Goal: Information Seeking & Learning: Learn about a topic

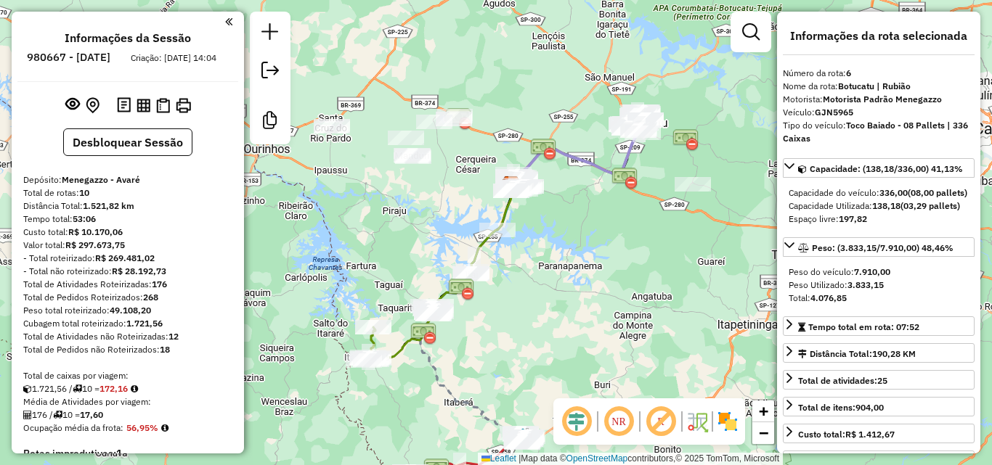
select select "**********"
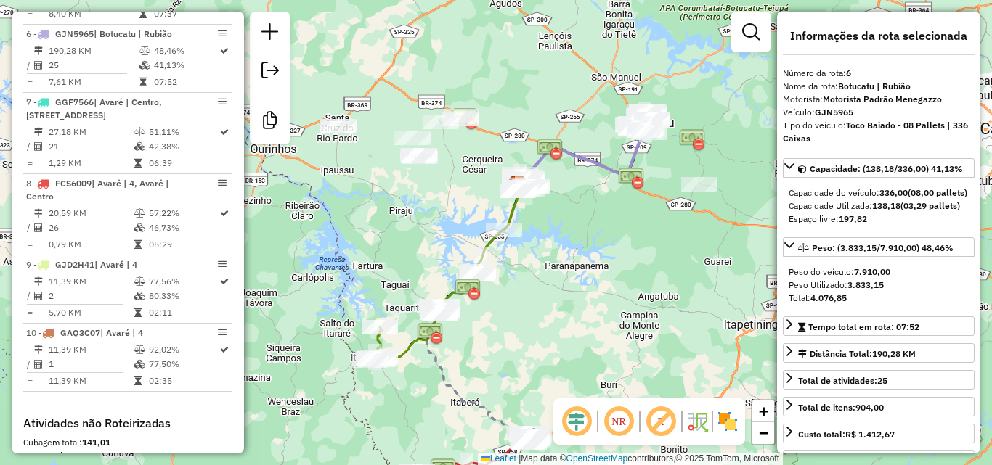
drag, startPoint x: 551, startPoint y: 201, endPoint x: 567, endPoint y: 195, distance: 17.0
click at [567, 195] on div "Janela de atendimento Grade de atendimento Capacidade Transportadoras Veículos …" at bounding box center [496, 232] width 992 height 465
drag, startPoint x: 452, startPoint y: 247, endPoint x: 440, endPoint y: 256, distance: 15.5
click at [441, 255] on div "Janela de atendimento Grade de atendimento Capacidade Transportadoras Veículos …" at bounding box center [496, 232] width 992 height 465
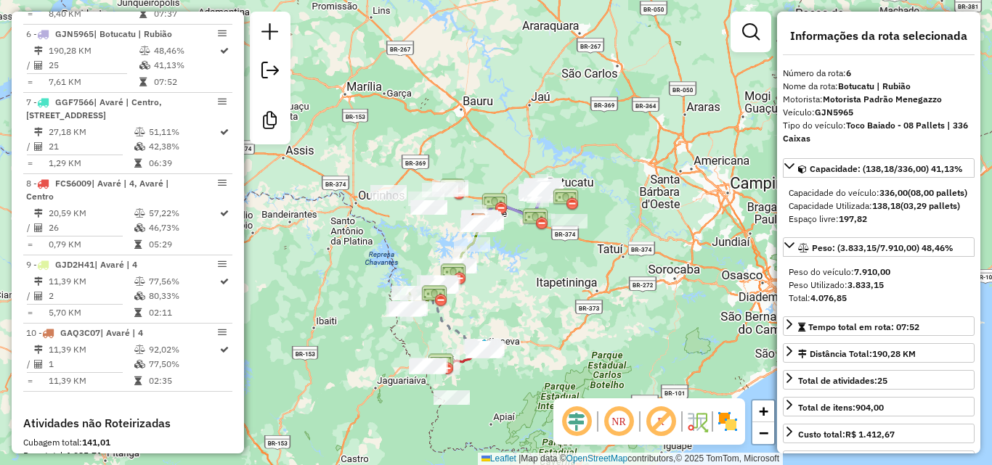
click at [504, 255] on div "Janela de atendimento Grade de atendimento Capacidade Transportadoras Veículos …" at bounding box center [496, 232] width 992 height 465
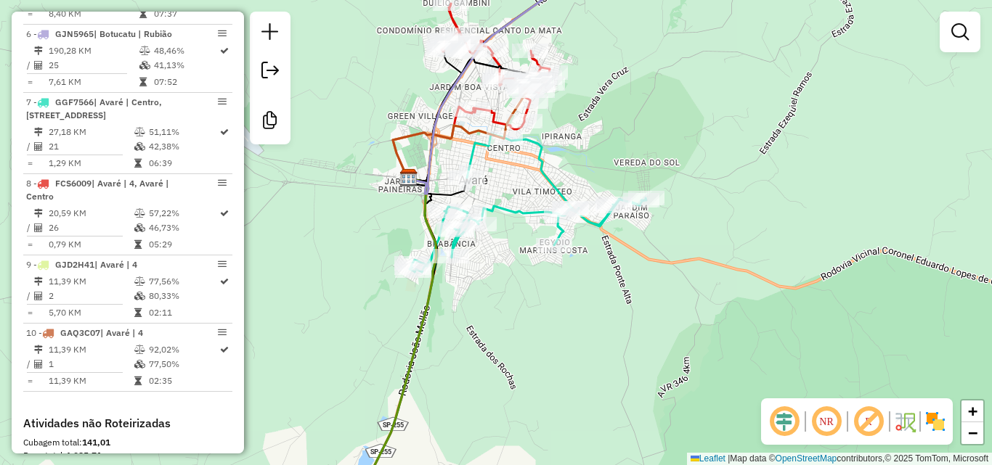
click at [494, 114] on icon at bounding box center [495, 67] width 108 height 126
select select "**********"
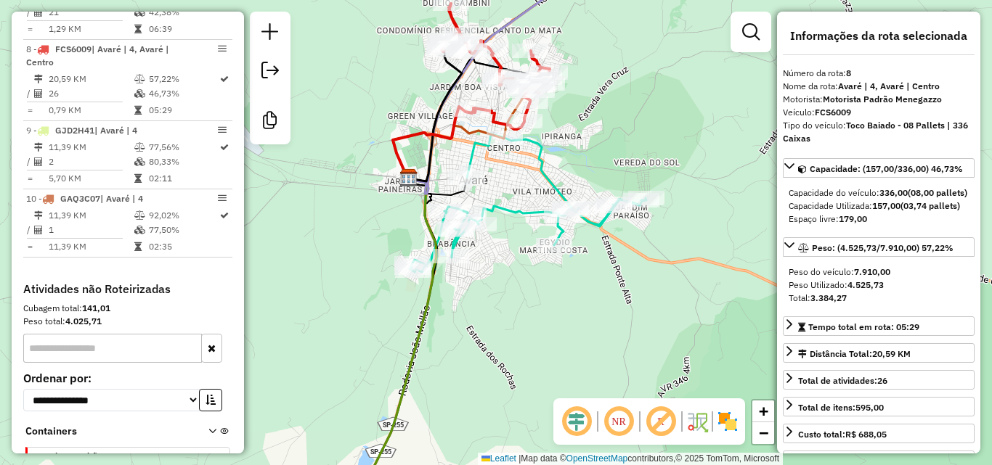
scroll to position [1146, 0]
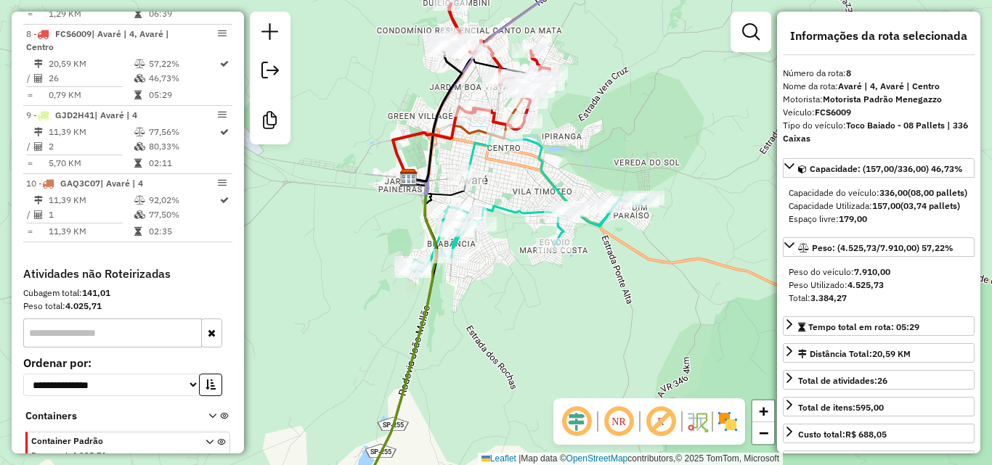
click at [639, 138] on div "Rota 8 - Placa FCS6009 1192 - BAR N S APARECIDA Janela de atendimento Grade de …" at bounding box center [496, 232] width 992 height 465
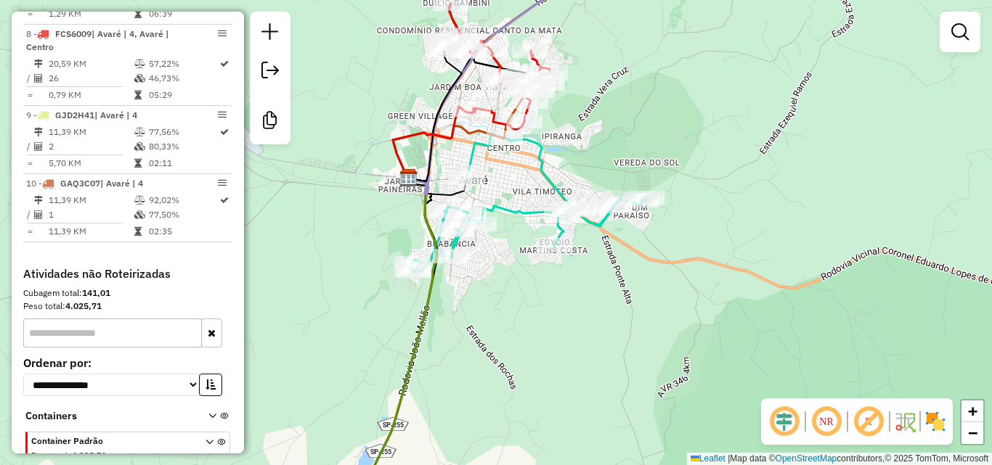
click at [478, 146] on icon at bounding box center [527, 202] width 237 height 136
select select "**********"
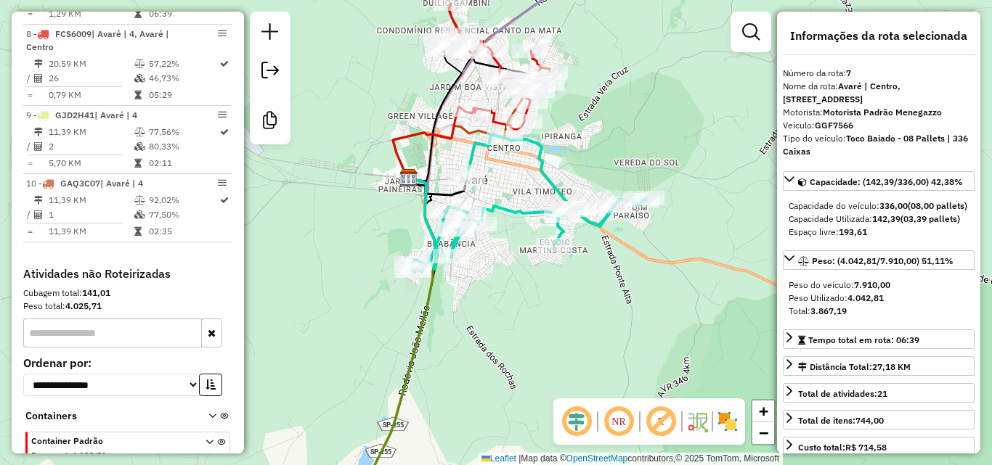
scroll to position [1065, 0]
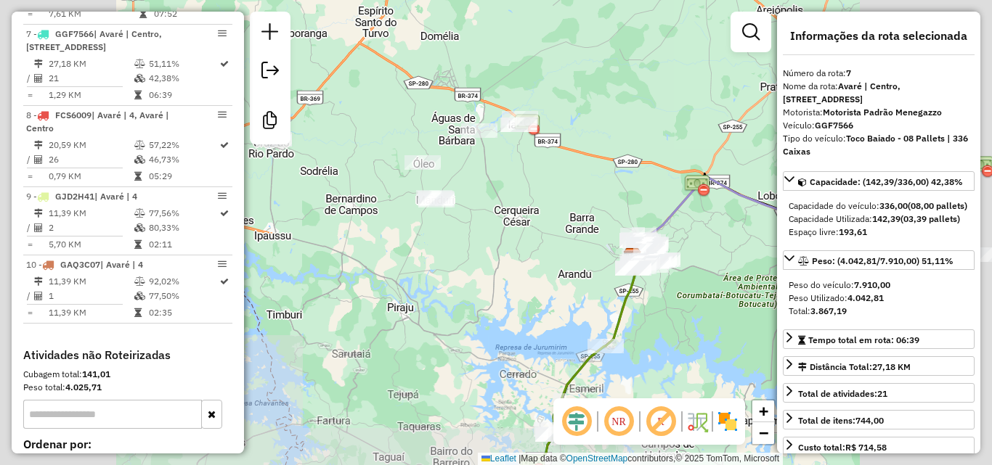
click at [518, 221] on div "Janela de atendimento Grade de atendimento Capacidade Transportadoras Veículos …" at bounding box center [496, 232] width 992 height 465
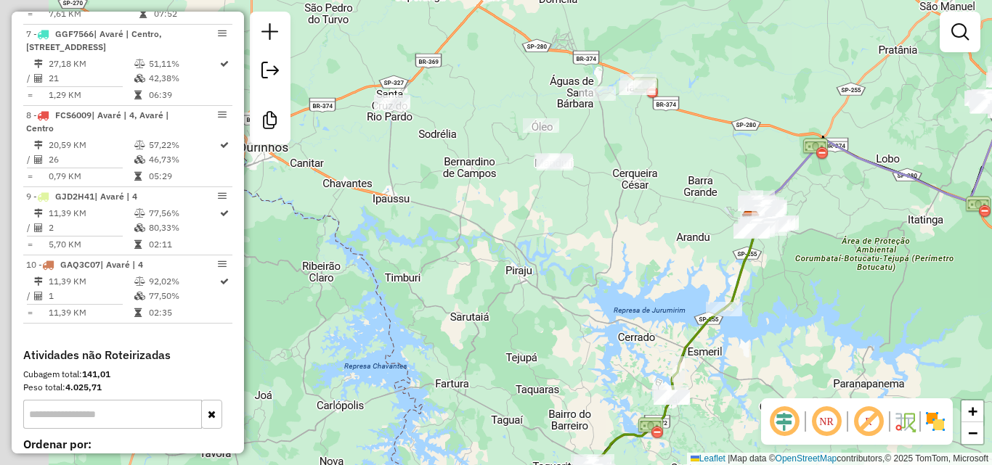
drag, startPoint x: 550, startPoint y: 227, endPoint x: 581, endPoint y: 220, distance: 32.0
click at [581, 221] on div "Janela de atendimento Grade de atendimento Capacidade Transportadoras Veículos …" at bounding box center [496, 232] width 992 height 465
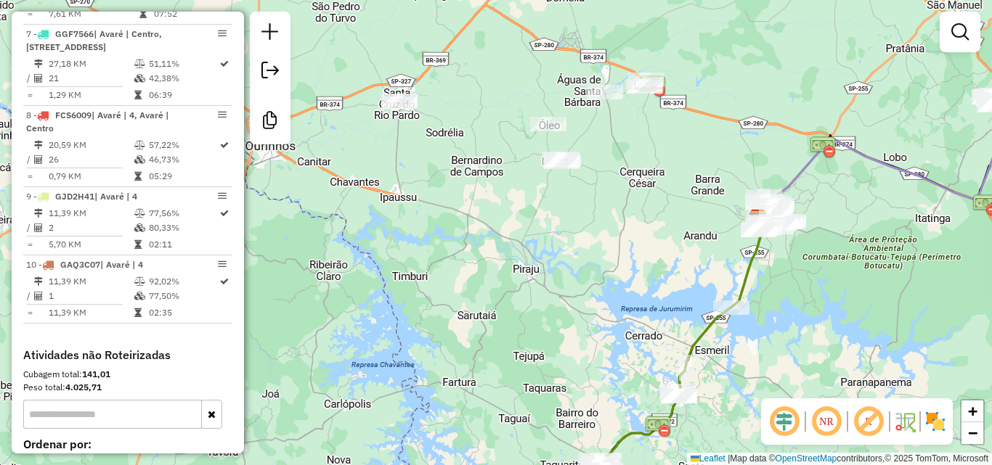
click at [557, 168] on div at bounding box center [562, 160] width 36 height 15
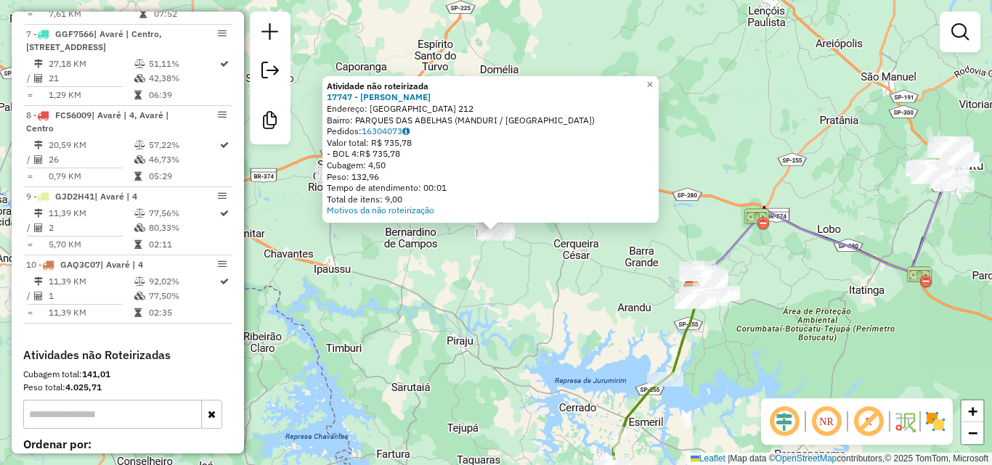
click at [572, 315] on div "Atividade não roteirizada 17747 - [PERSON_NAME] MAK Endereço: [GEOGRAPHIC_DATA]…" at bounding box center [496, 232] width 992 height 465
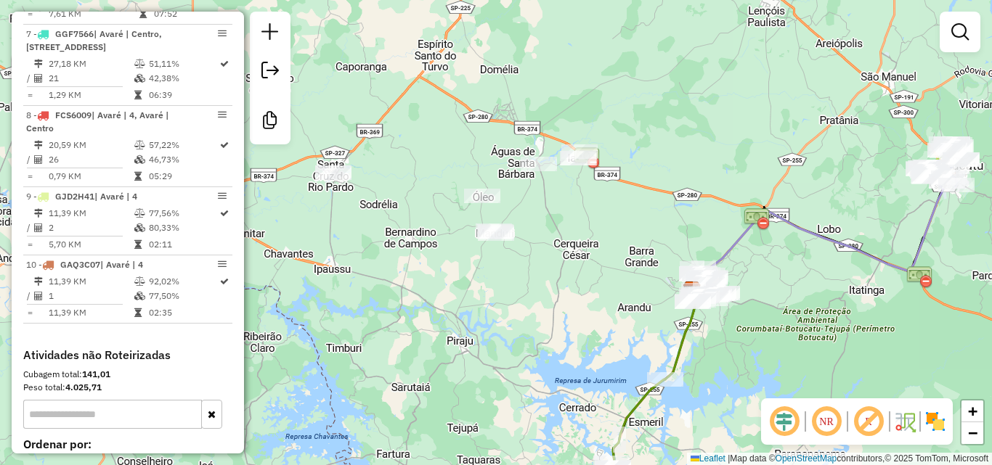
click at [682, 359] on icon at bounding box center [680, 334] width 30 height 89
select select "**********"
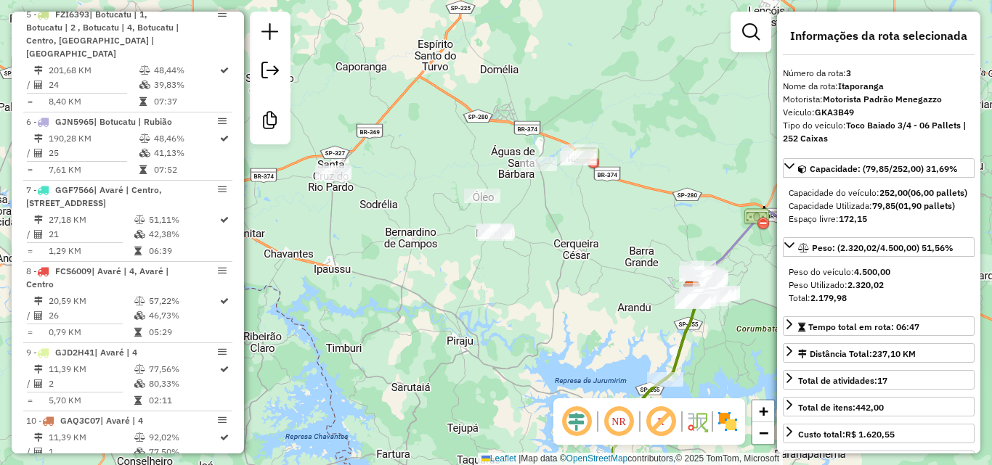
scroll to position [753, 0]
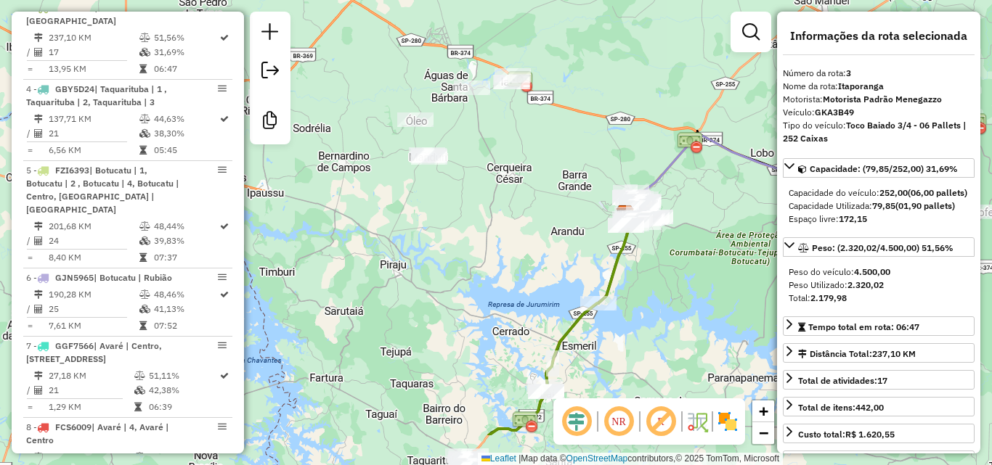
drag, startPoint x: 732, startPoint y: 365, endPoint x: 613, endPoint y: 244, distance: 169.4
click at [615, 247] on div "Janela de atendimento Grade de atendimento Capacidade Transportadoras Veículos …" at bounding box center [496, 232] width 992 height 465
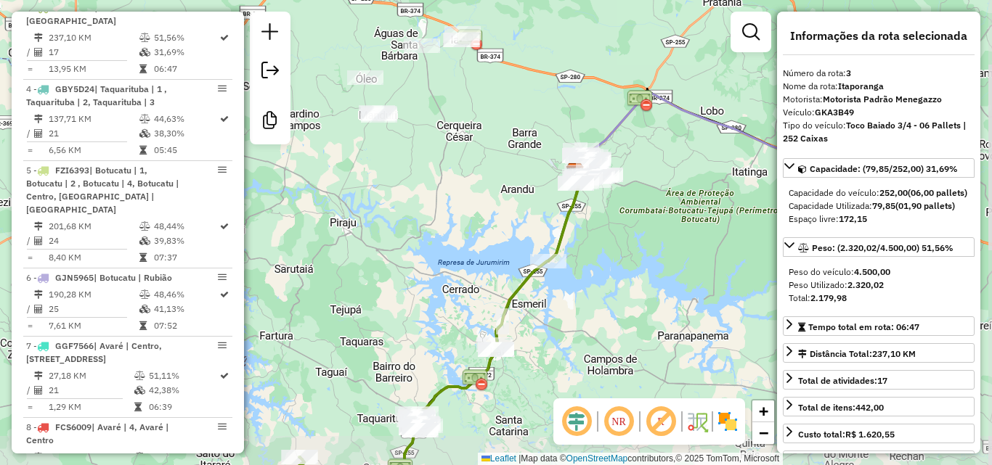
click at [630, 270] on div "Janela de atendimento Grade de atendimento Capacidade Transportadoras Veículos …" at bounding box center [496, 232] width 992 height 465
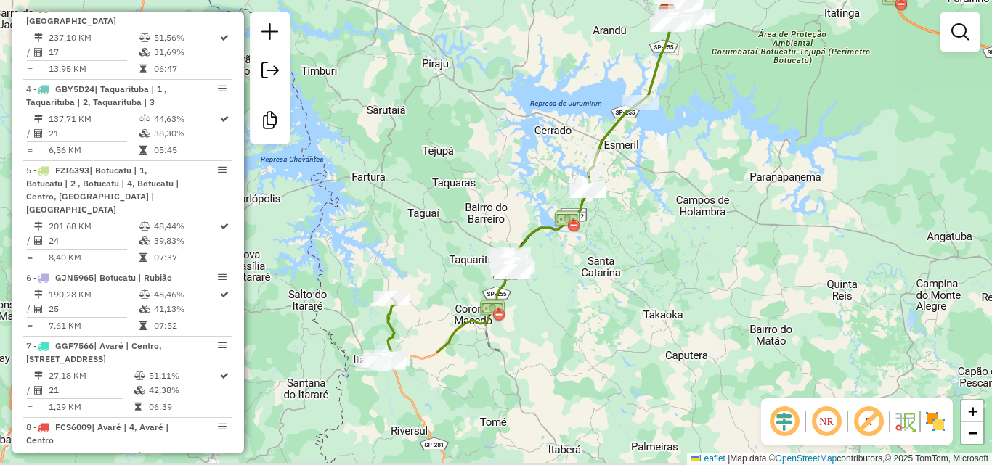
drag, startPoint x: 642, startPoint y: 198, endPoint x: 691, endPoint y: 126, distance: 87.4
click at [690, 126] on div "Janela de atendimento Grade de atendimento Capacidade Transportadoras Veículos …" at bounding box center [496, 232] width 992 height 465
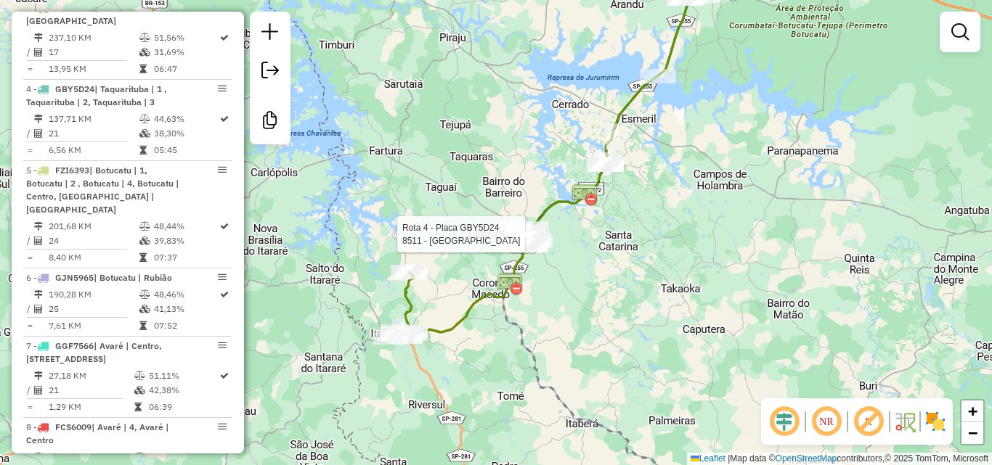
select select "**********"
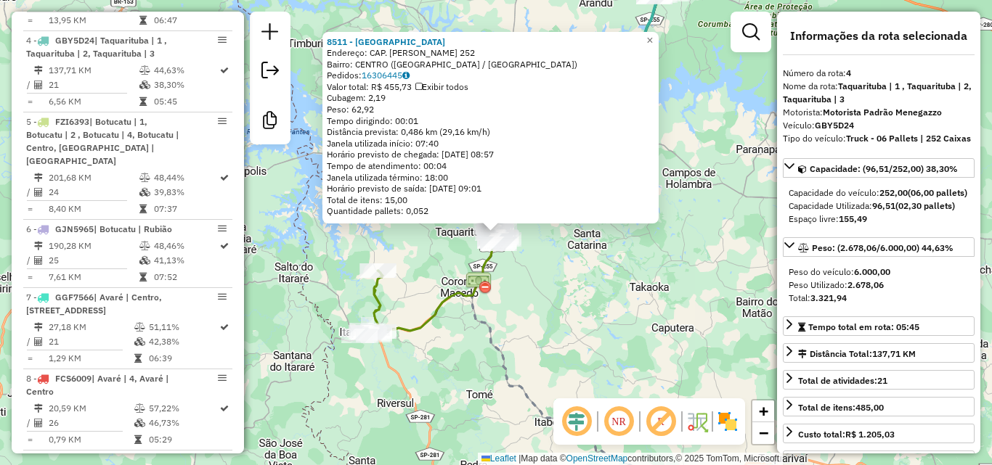
scroll to position [821, 0]
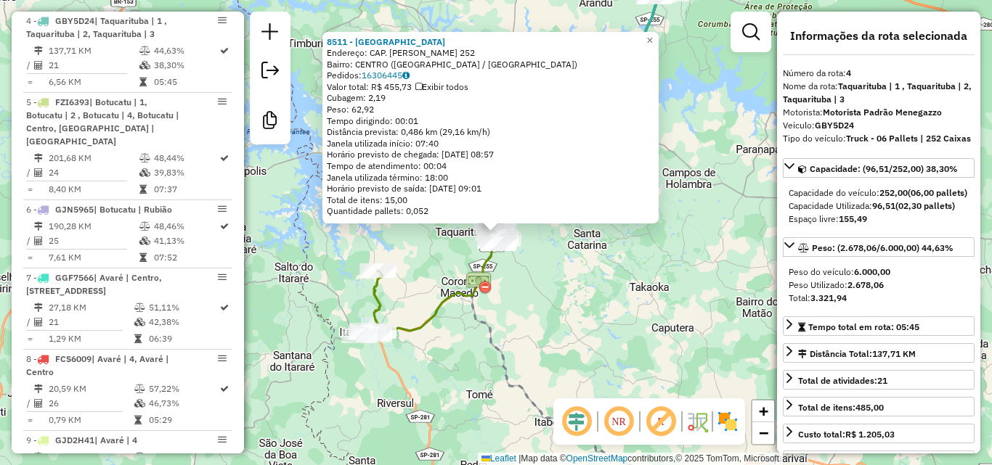
click at [604, 296] on div "8511 - MERCADO DO [GEOGRAPHIC_DATA]: CAP. [PERSON_NAME] DE CAMPOS 252 Bairro: C…" at bounding box center [496, 232] width 992 height 465
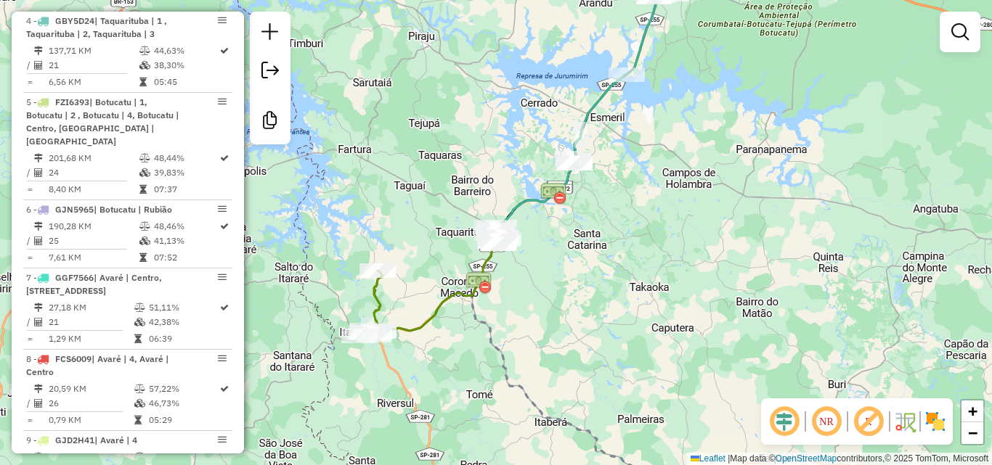
click at [379, 296] on icon at bounding box center [492, 206] width 267 height 262
select select "**********"
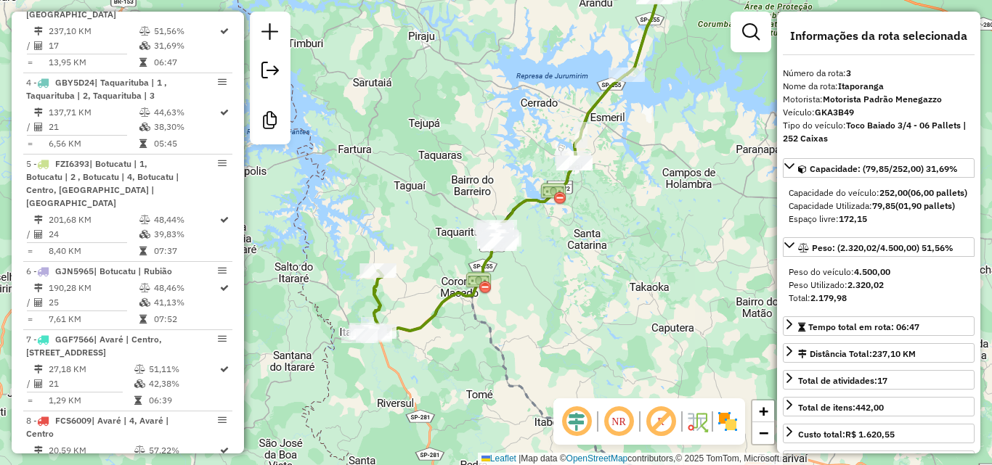
click at [440, 157] on div "Janela de atendimento Grade de atendimento Capacidade Transportadoras Veículos …" at bounding box center [496, 232] width 992 height 465
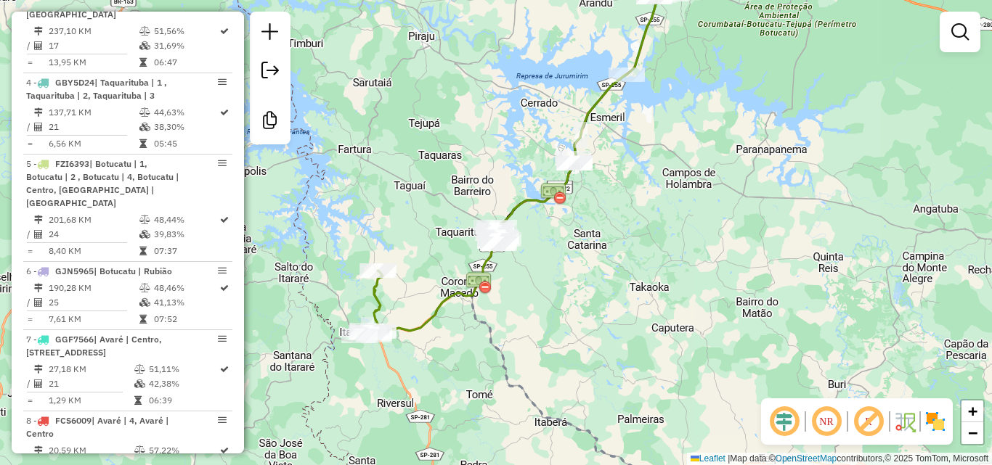
scroll to position [753, 0]
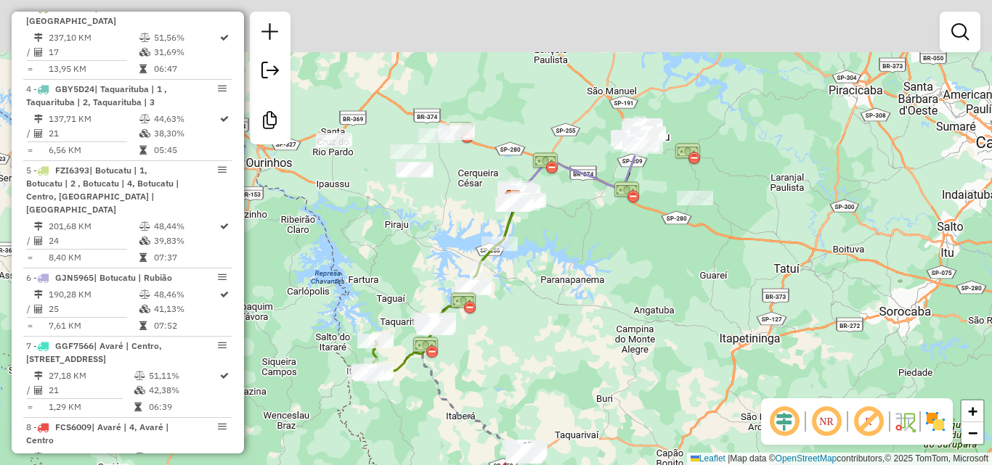
drag, startPoint x: 616, startPoint y: 265, endPoint x: 609, endPoint y: 258, distance: 9.2
click at [609, 287] on div "Janela de atendimento Grade de atendimento Capacidade Transportadoras Veículos …" at bounding box center [496, 232] width 992 height 465
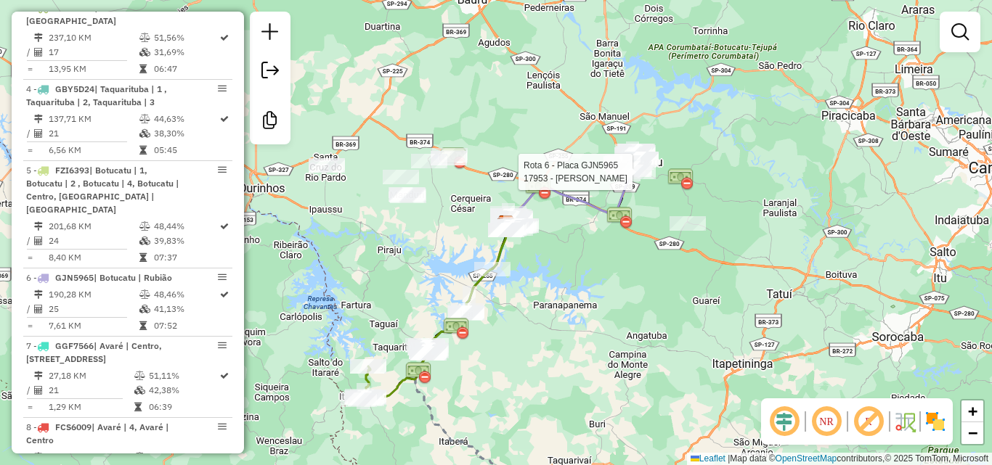
select select "**********"
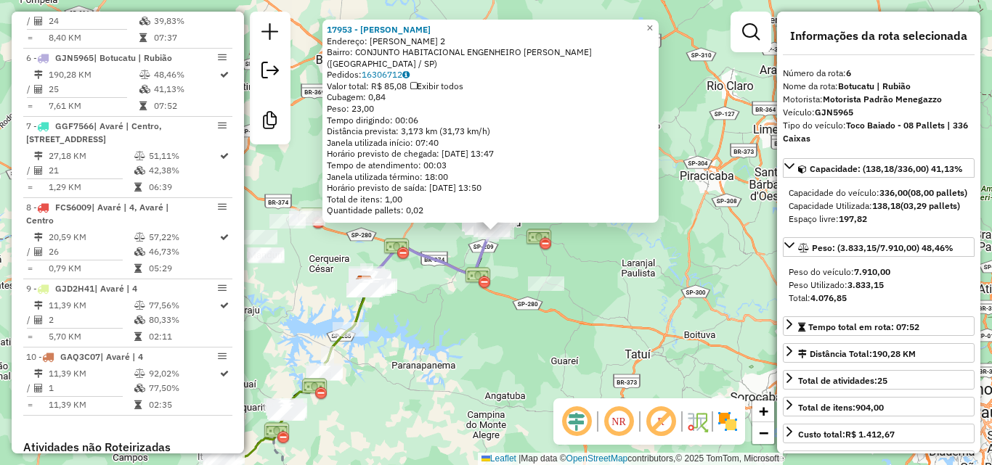
scroll to position [997, 0]
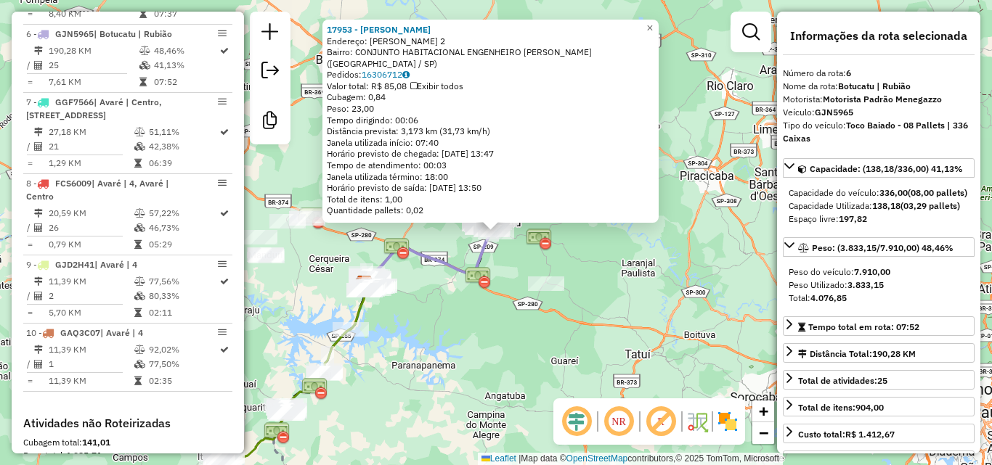
click at [666, 286] on div "17953 - [PERSON_NAME]: [PERSON_NAME] 2 Bairro: CONJUNTO HABITACIONAL ENGENHEIRO…" at bounding box center [496, 232] width 992 height 465
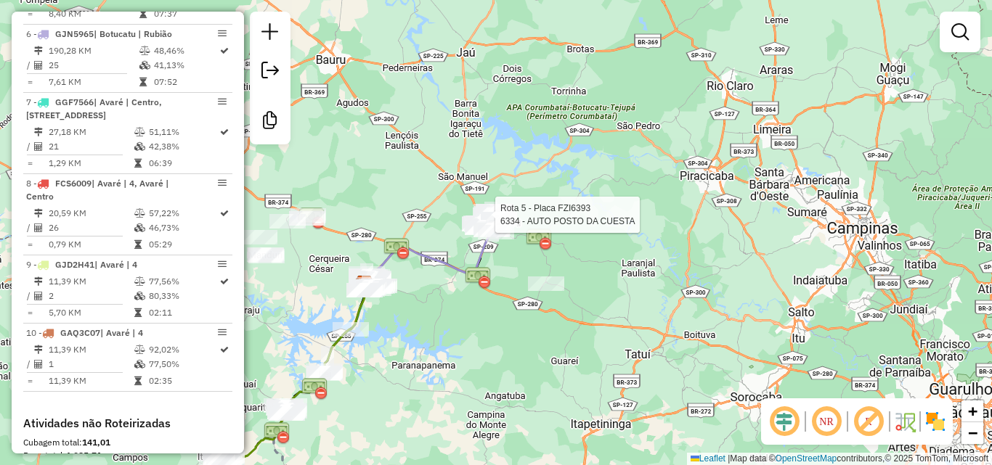
select select "**********"
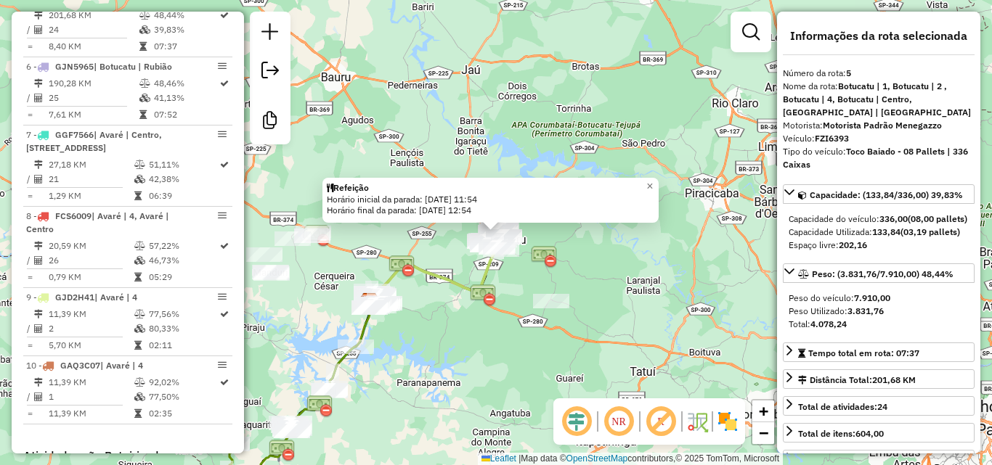
scroll to position [902, 0]
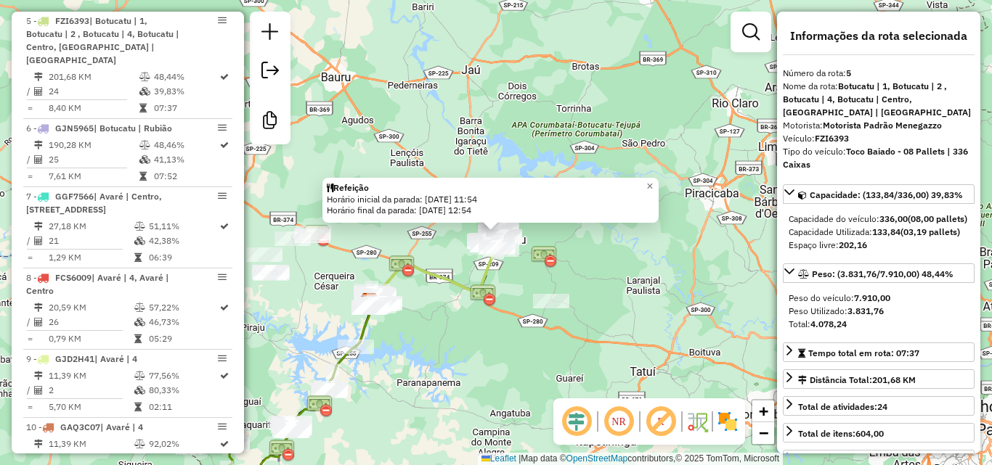
click at [606, 331] on div "Refeição Horário inicial da parada: [DATE] 11:54 Horário final da parada: [DATE…" at bounding box center [496, 232] width 992 height 465
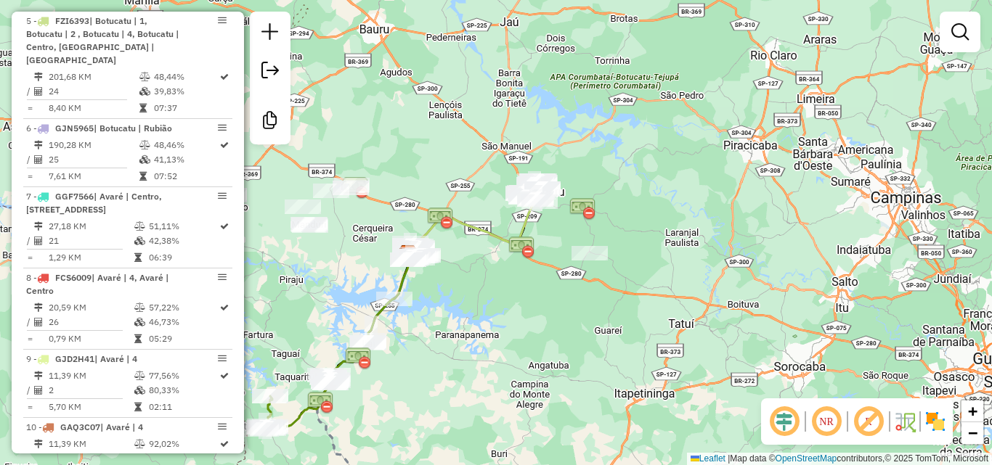
drag, startPoint x: 548, startPoint y: 323, endPoint x: 755, endPoint y: 172, distance: 256.1
click at [751, 175] on div "Janela de atendimento Grade de atendimento Capacidade Transportadoras Veículos …" at bounding box center [496, 232] width 992 height 465
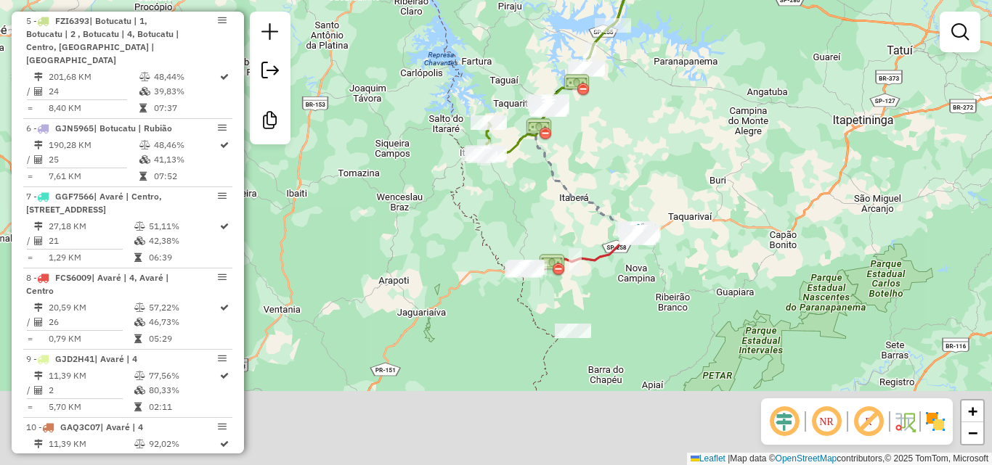
drag, startPoint x: 566, startPoint y: 296, endPoint x: 566, endPoint y: 263, distance: 33.4
click at [566, 263] on icon at bounding box center [580, 250] width 115 height 42
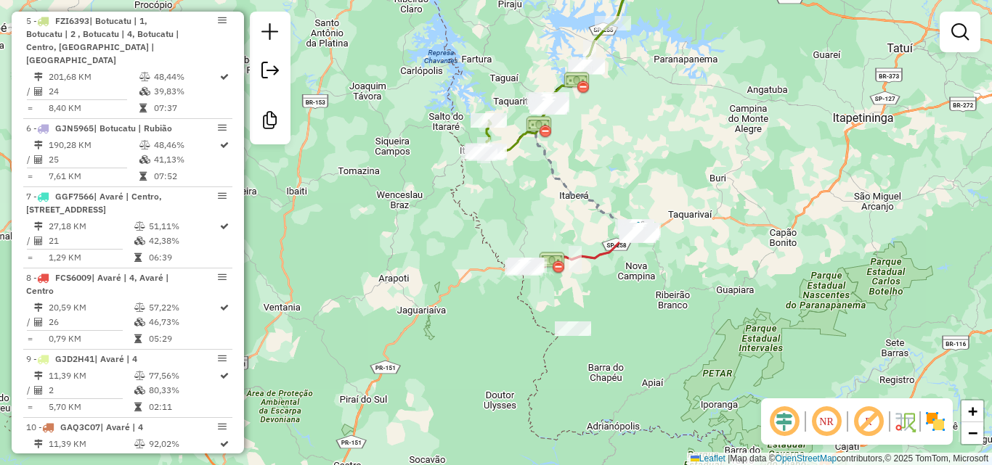
click at [597, 258] on icon at bounding box center [580, 247] width 115 height 42
select select "**********"
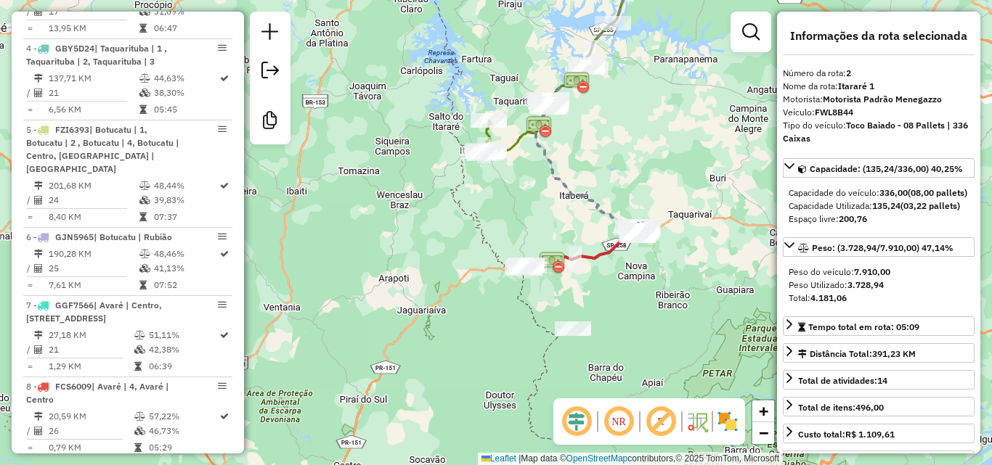
scroll to position [684, 0]
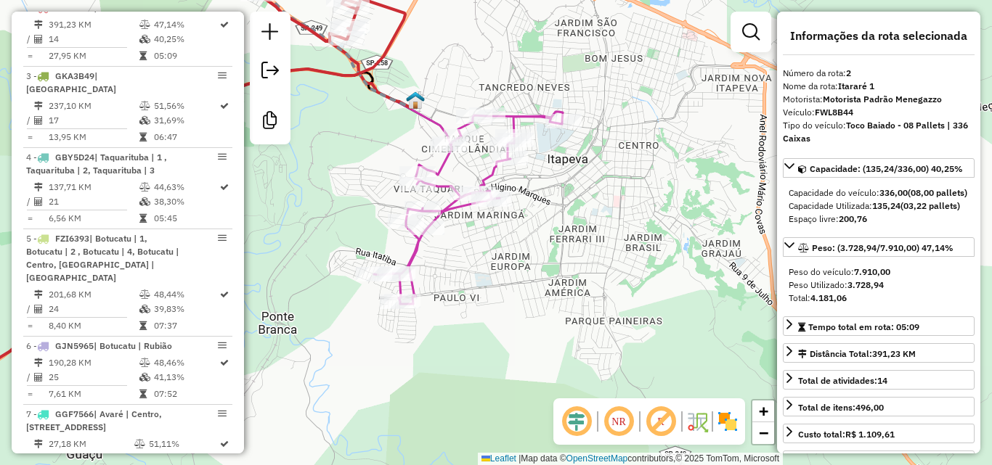
click at [486, 178] on icon at bounding box center [468, 208] width 189 height 192
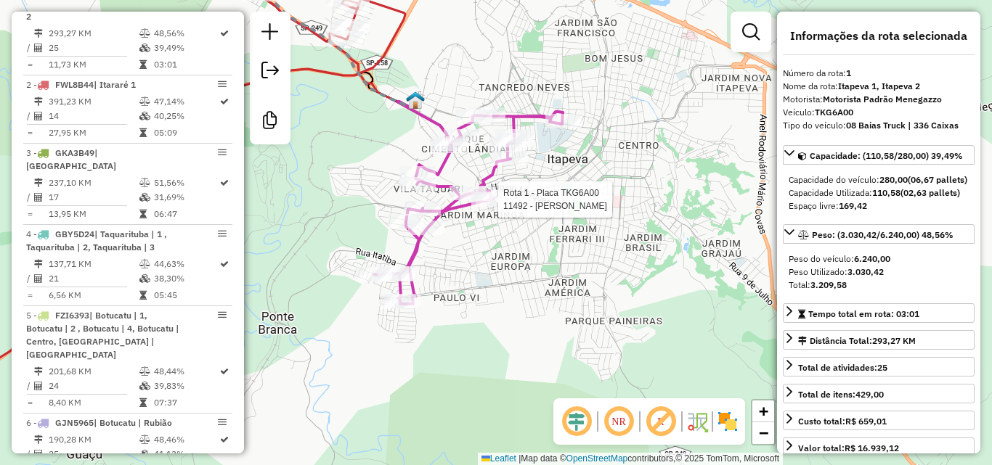
scroll to position [603, 0]
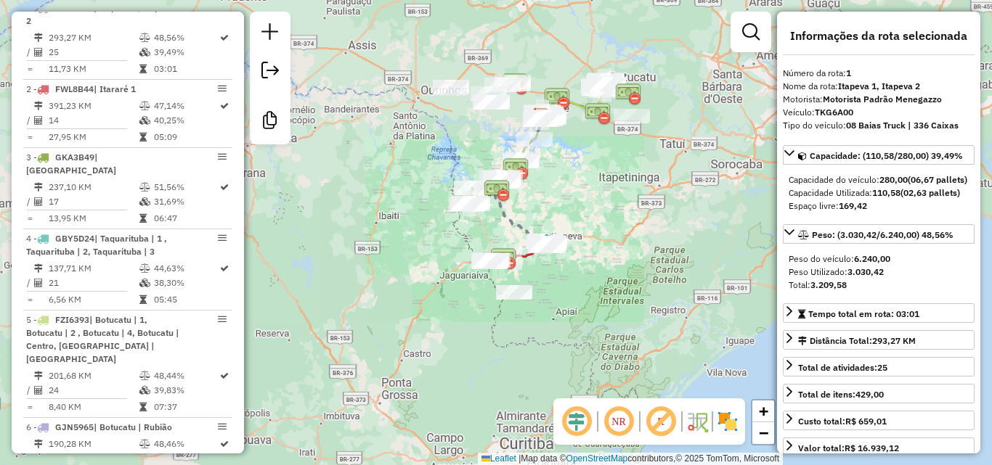
drag, startPoint x: 576, startPoint y: 198, endPoint x: 500, endPoint y: 197, distance: 75.5
click at [576, 199] on div "Janela de atendimento Grade de atendimento Capacidade Transportadoras Veículos …" at bounding box center [496, 232] width 992 height 465
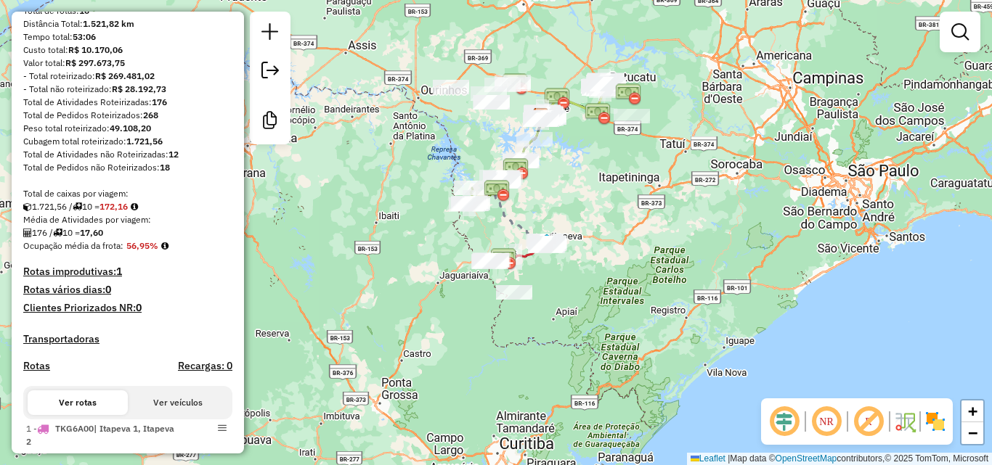
scroll to position [0, 0]
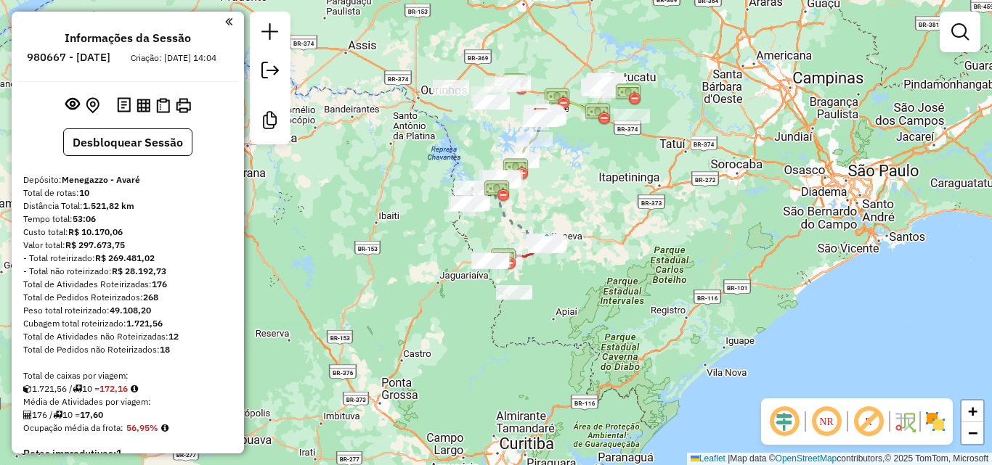
click at [225, 16] on em at bounding box center [228, 21] width 7 height 13
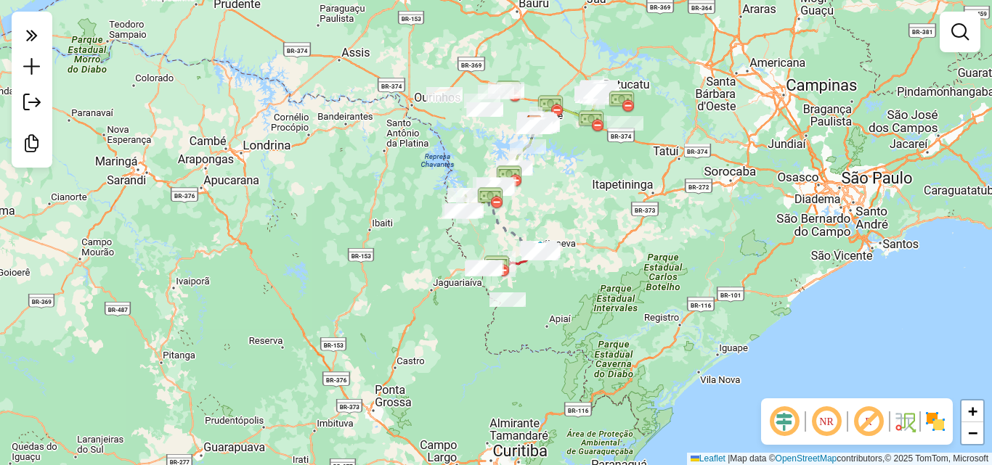
drag, startPoint x: 389, startPoint y: 154, endPoint x: 330, endPoint y: 176, distance: 63.0
click at [330, 176] on div "Janela de atendimento Grade de atendimento Capacidade Transportadoras Veículos …" at bounding box center [496, 232] width 992 height 465
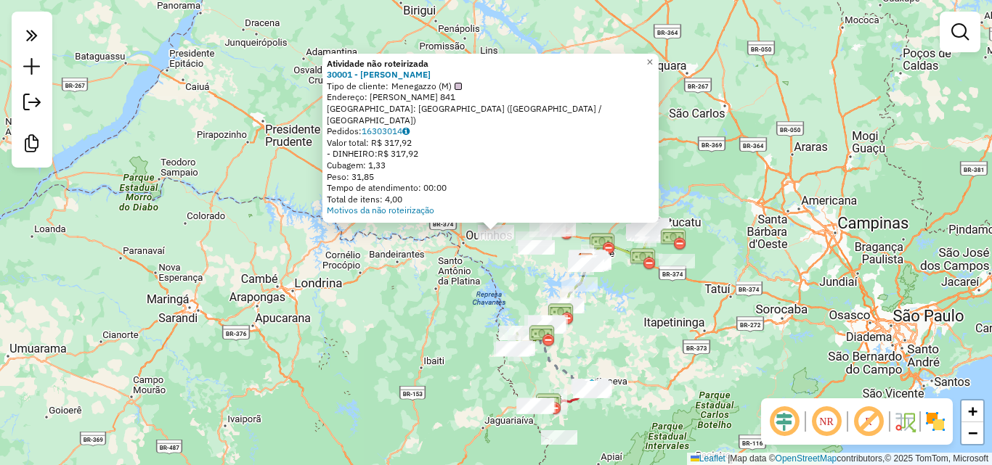
click at [430, 286] on div "Atividade não roteirizada 30001 - [PERSON_NAME] Tipo de cliente: Menegazzo (M) …" at bounding box center [496, 232] width 992 height 465
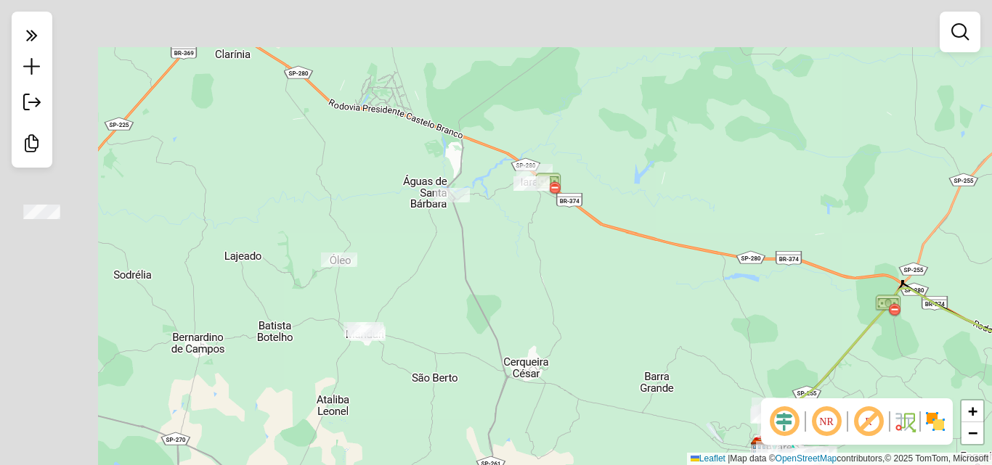
drag, startPoint x: 461, startPoint y: 182, endPoint x: 602, endPoint y: 302, distance: 185.4
click at [604, 308] on div "Janela de atendimento Grade de atendimento Capacidade Transportadoras Veículos …" at bounding box center [496, 232] width 992 height 465
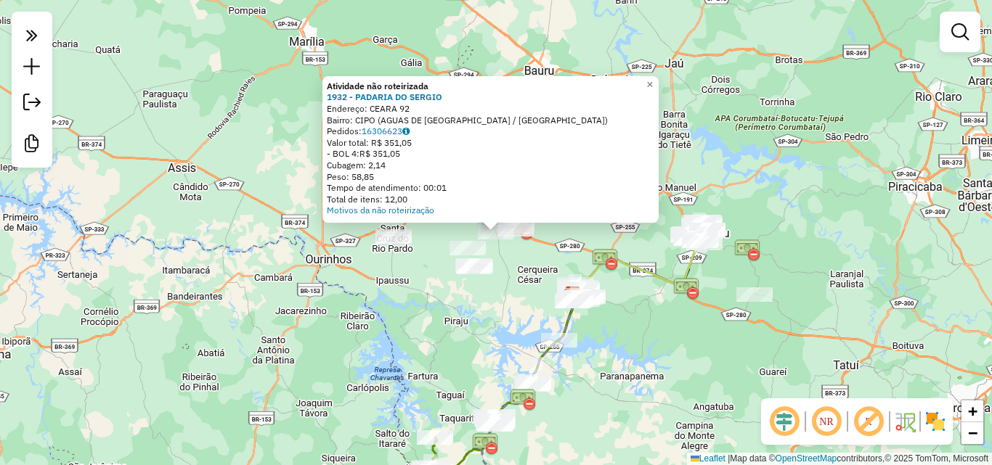
click at [649, 323] on div "Atividade não roteirizada 1932 - PADARIA DO [PERSON_NAME]: CEARA 92 Bairro: CIP…" at bounding box center [496, 232] width 992 height 465
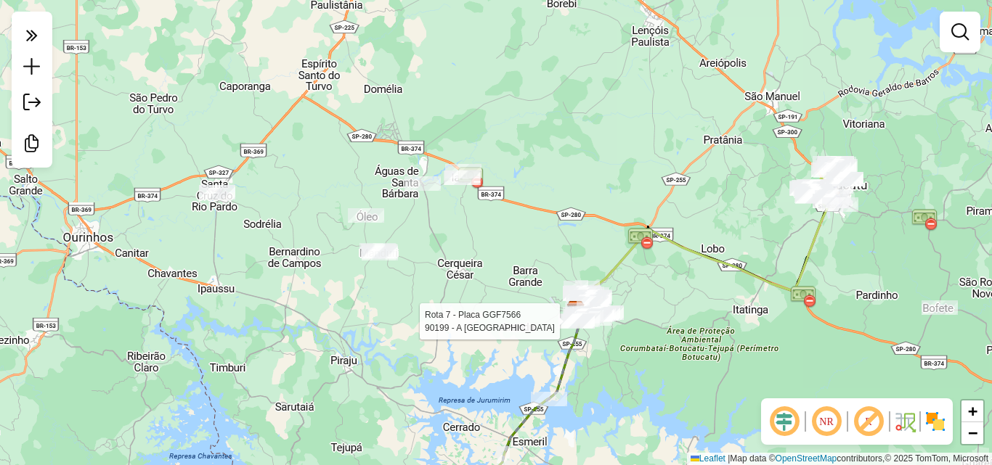
select select "**********"
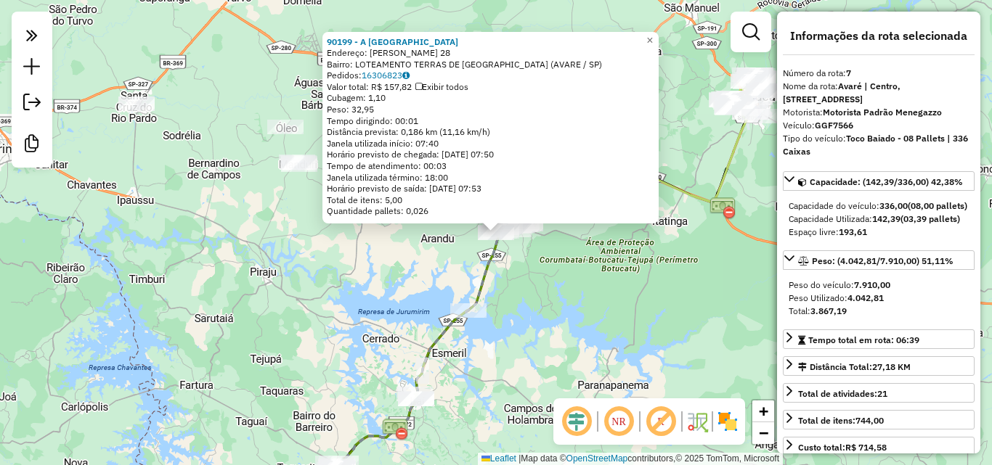
click at [568, 324] on div "90199 - A CASA DE HAMBURGUER Endereço: [PERSON_NAME] 28 Bairro: LOTEAMENTO TERR…" at bounding box center [496, 232] width 992 height 465
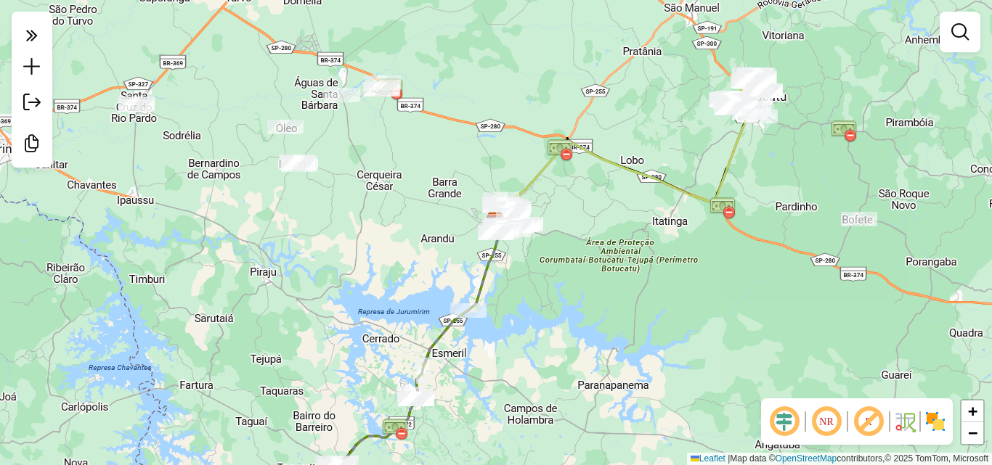
click at [380, 243] on div "Janela de atendimento Grade de atendimento Capacidade Transportadoras Veículos …" at bounding box center [496, 232] width 992 height 465
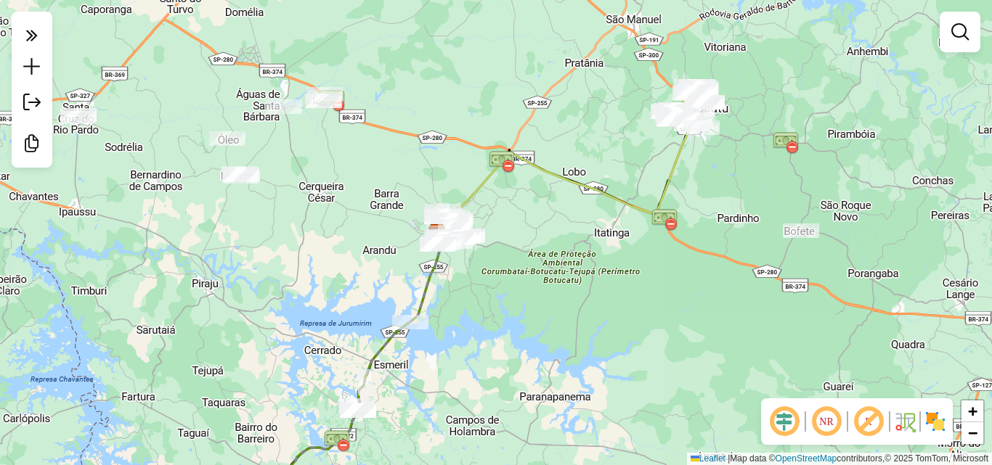
drag, startPoint x: 687, startPoint y: 116, endPoint x: 597, endPoint y: 128, distance: 90.8
click at [597, 128] on div "Janela de atendimento Grade de atendimento Capacidade Transportadoras Veículos …" at bounding box center [496, 232] width 992 height 465
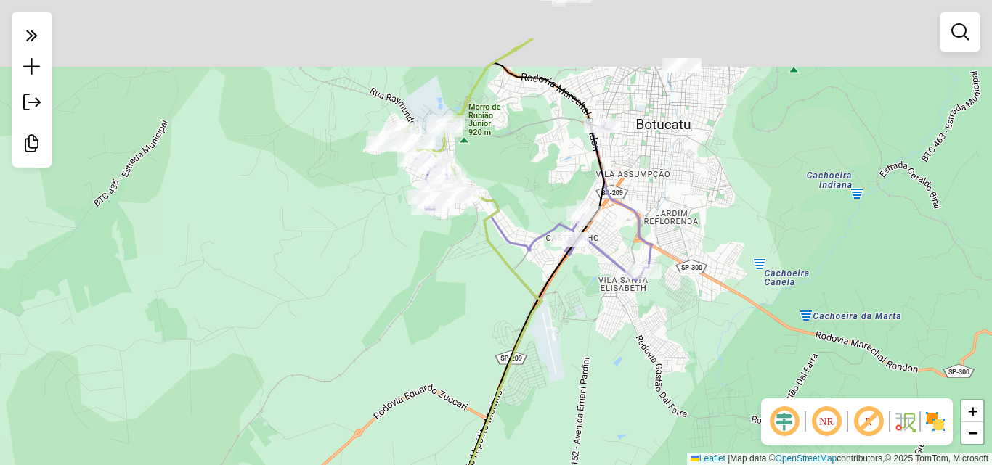
drag, startPoint x: 650, startPoint y: 158, endPoint x: 613, endPoint y: 290, distance: 138.1
click at [612, 290] on div "Janela de atendimento Grade de atendimento Capacidade Transportadoras Veículos …" at bounding box center [496, 232] width 992 height 465
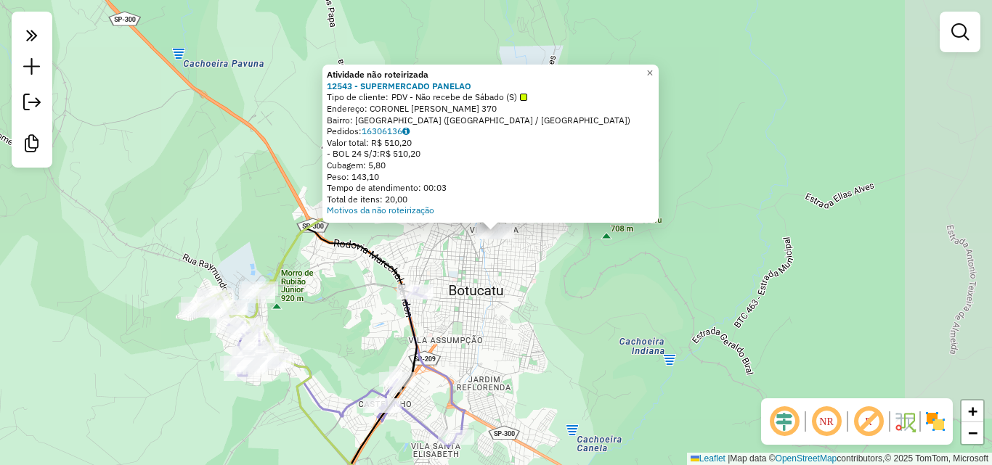
click at [544, 351] on div "Atividade não roteirizada 12543 - SUPERMERCADO PANELAO Tipo de cliente: PDV - N…" at bounding box center [496, 232] width 992 height 465
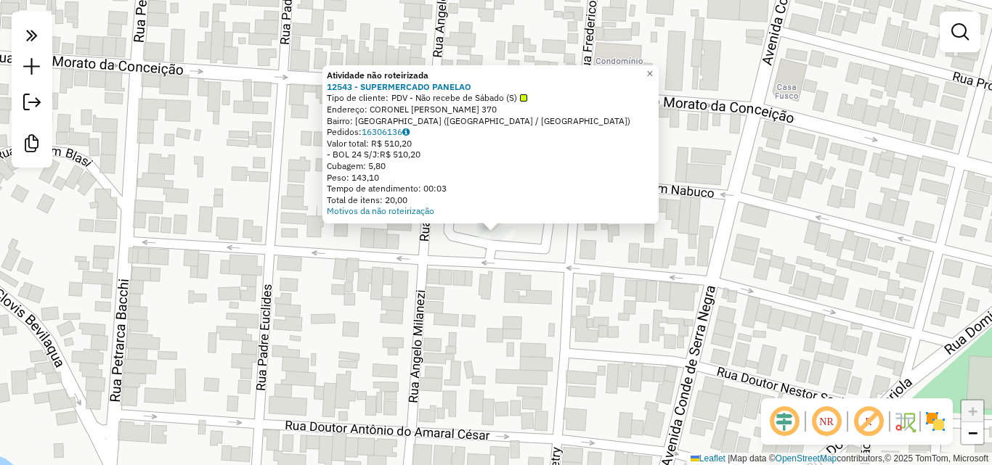
click at [401, 295] on div "Atividade não roteirizada 12543 - SUPERMERCADO PANELAO Tipo de cliente: PDV - N…" at bounding box center [496, 232] width 992 height 465
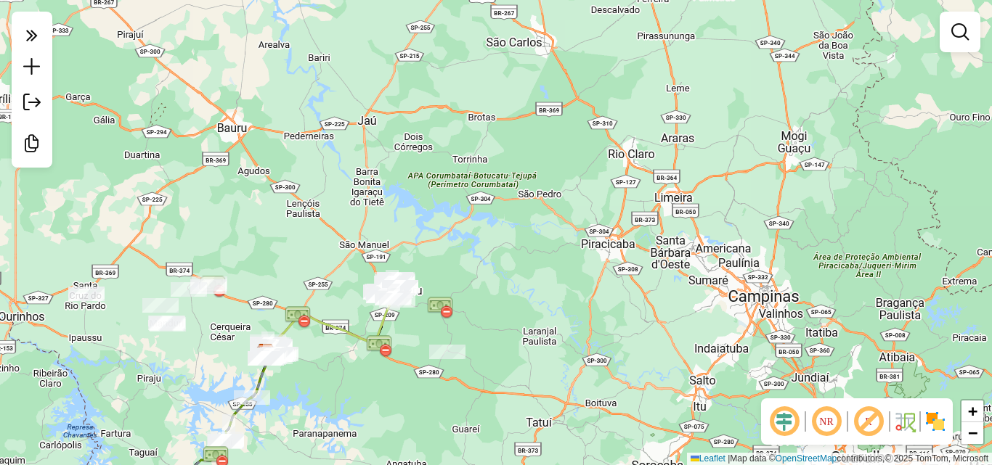
drag, startPoint x: 327, startPoint y: 289, endPoint x: 536, endPoint y: 187, distance: 231.8
click at [536, 187] on div "Janela de atendimento Grade de atendimento Capacidade Transportadoras Veículos …" at bounding box center [496, 232] width 992 height 465
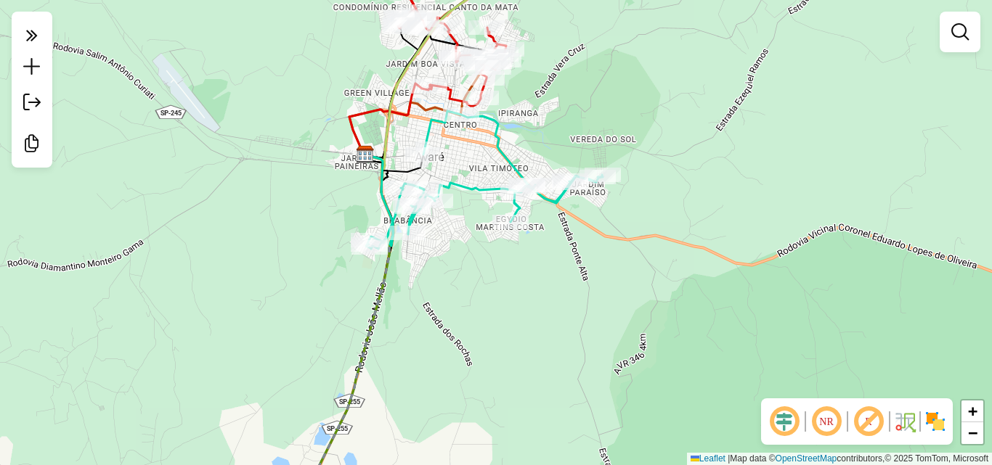
click at [533, 329] on div "Rota 7 - Placa GGF7566 18985 - RUAN PABLO DOS SANTO Janela de atendimento Grade…" at bounding box center [496, 232] width 992 height 465
click at [540, 363] on div "Janela de atendimento Grade de atendimento Capacidade Transportadoras Veículos …" at bounding box center [496, 232] width 992 height 465
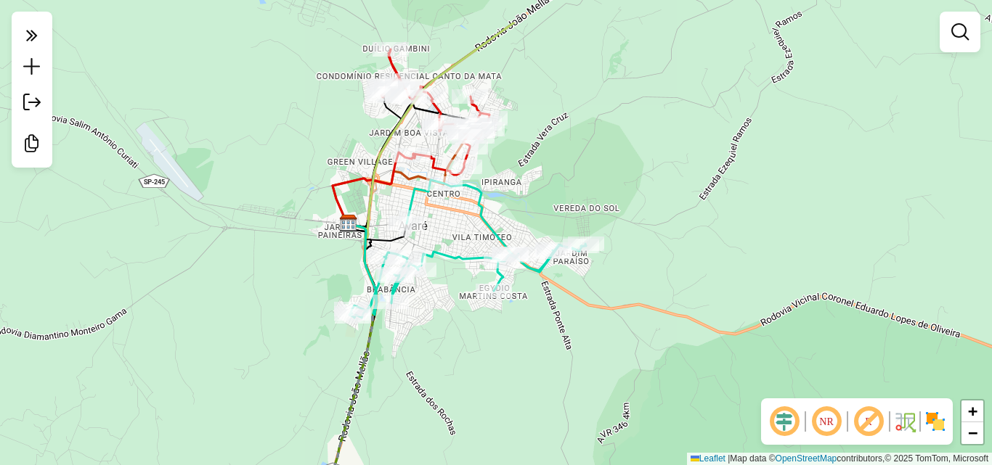
click at [636, 118] on div "Janela de atendimento Grade de atendimento Capacidade Transportadoras Veículos …" at bounding box center [496, 232] width 992 height 465
click at [669, 164] on div "Janela de atendimento Grade de atendimento Capacidade Transportadoras Veículos …" at bounding box center [496, 232] width 992 height 465
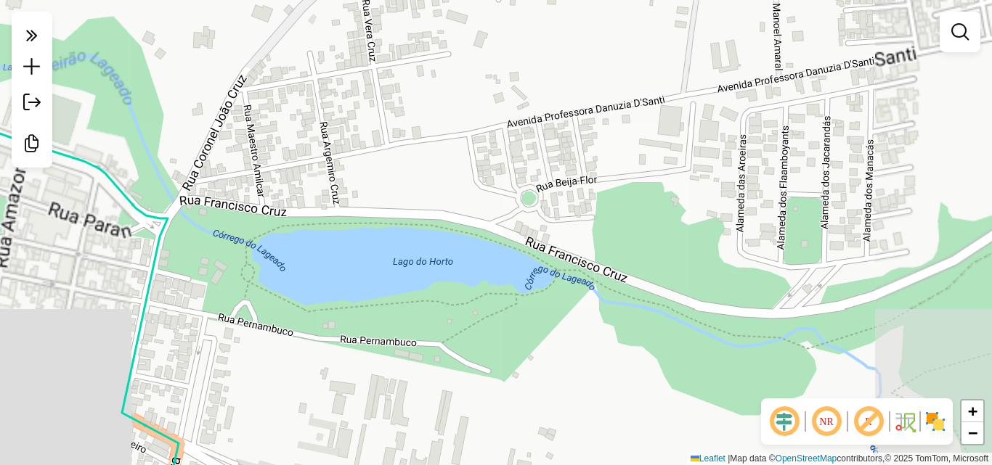
drag, startPoint x: 524, startPoint y: 120, endPoint x: 513, endPoint y: 189, distance: 69.8
click at [513, 189] on div "Janela de atendimento Grade de atendimento Capacidade Transportadoras Veículos …" at bounding box center [496, 232] width 992 height 465
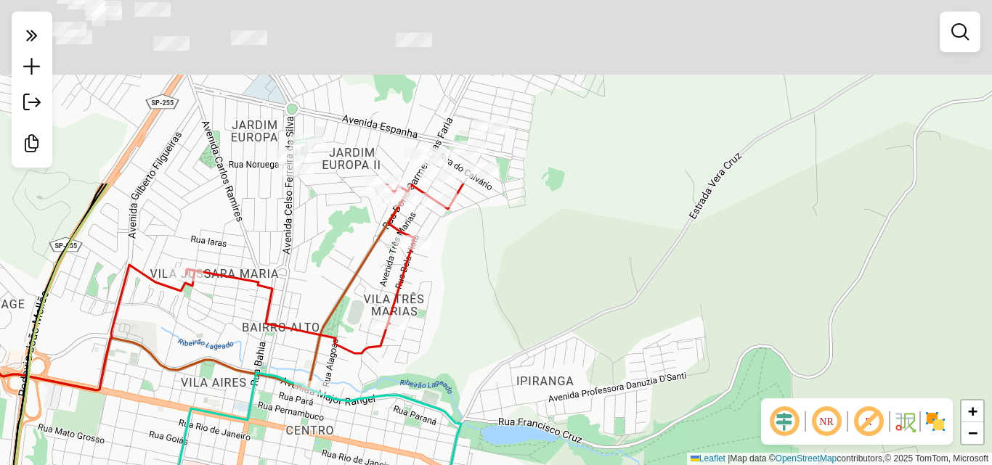
drag, startPoint x: 520, startPoint y: 126, endPoint x: 568, endPoint y: 430, distance: 307.8
click at [568, 429] on div "Janela de atendimento Grade de atendimento Capacidade Transportadoras Veículos …" at bounding box center [496, 232] width 992 height 465
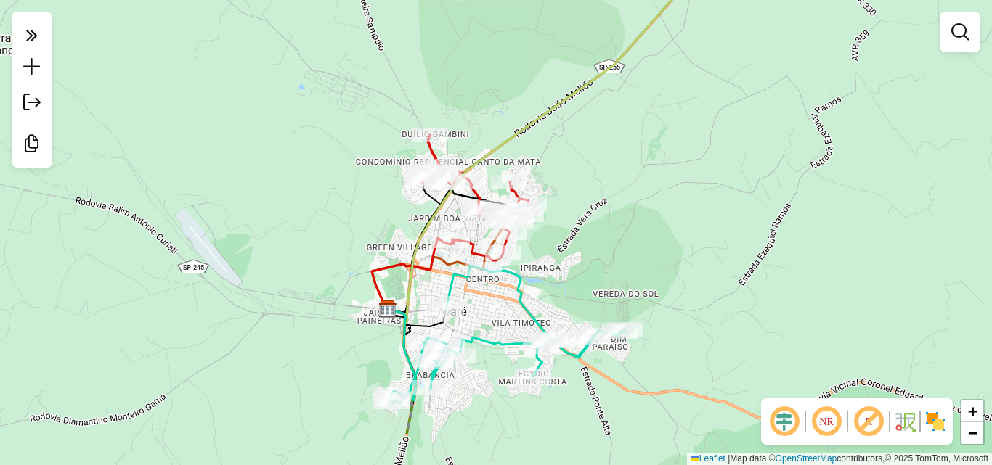
drag, startPoint x: 599, startPoint y: 292, endPoint x: 599, endPoint y: 211, distance: 80.6
click at [599, 213] on div "Janela de atendimento Grade de atendimento Capacidade Transportadoras Veículos …" at bounding box center [496, 232] width 992 height 465
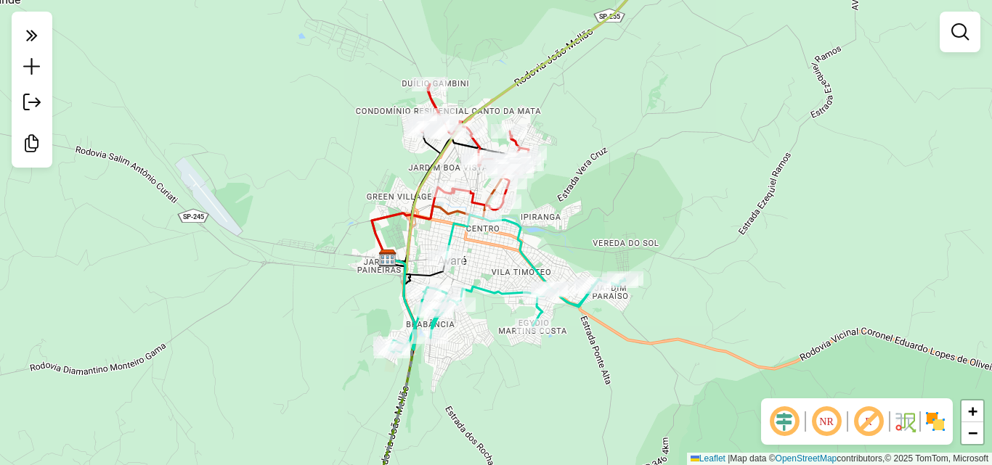
click at [519, 249] on icon at bounding box center [506, 283] width 237 height 136
select select "**********"
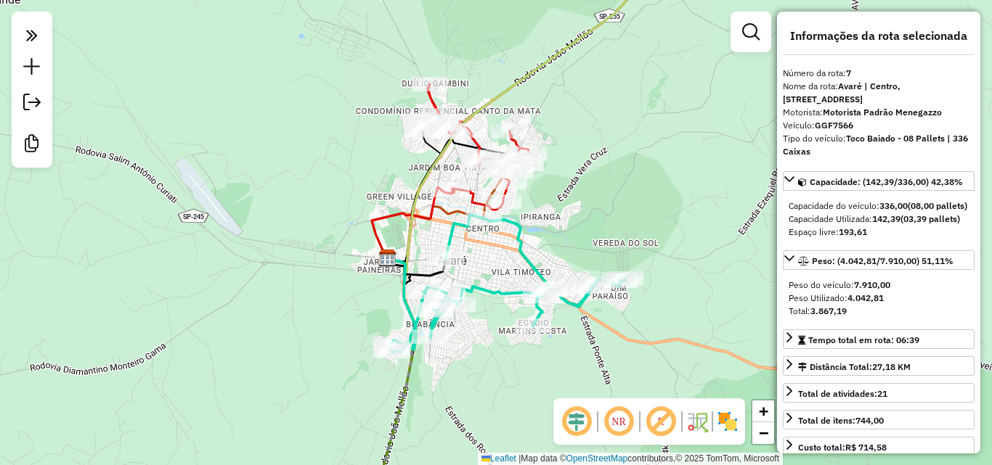
click at [486, 250] on div "Janela de atendimento Grade de atendimento Capacidade Transportadoras Veículos …" at bounding box center [496, 232] width 992 height 465
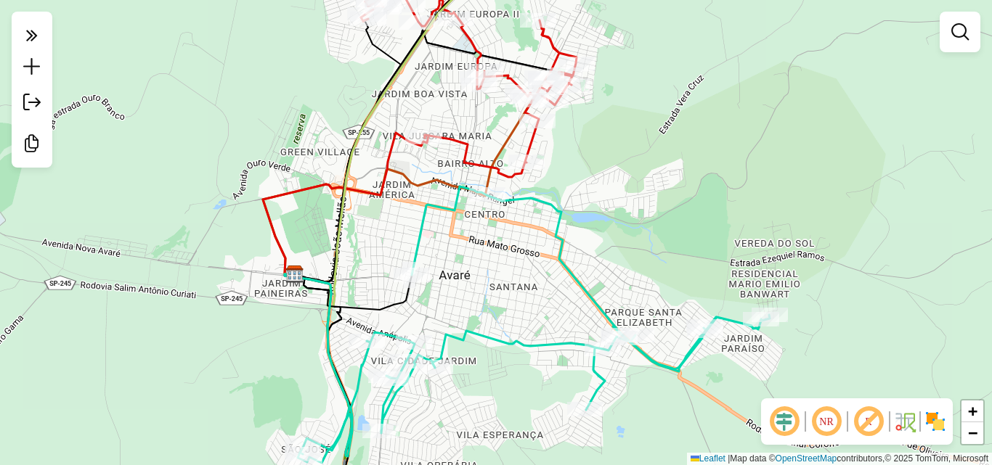
drag, startPoint x: 564, startPoint y: 140, endPoint x: 523, endPoint y: 203, distance: 75.5
click at [523, 203] on div "Janela de atendimento Grade de atendimento Capacidade Transportadoras Veículos …" at bounding box center [496, 232] width 992 height 465
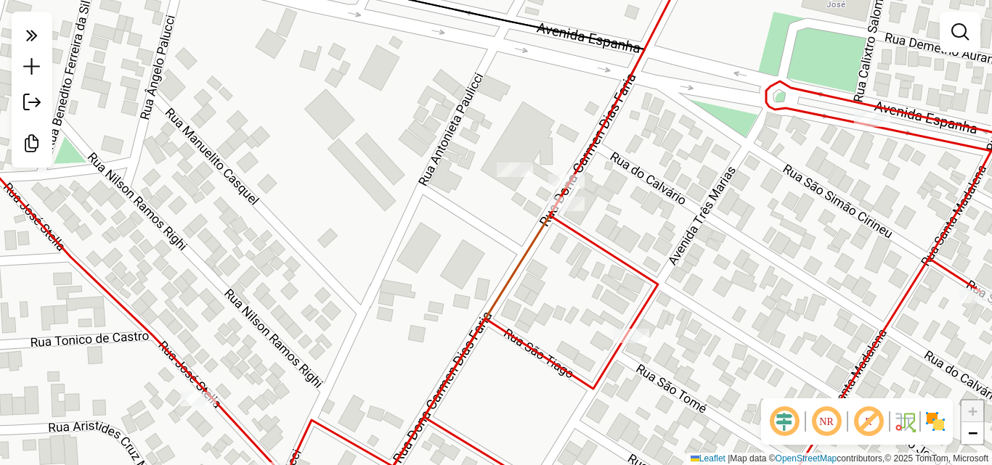
click at [674, 228] on div "Rota 10 - Placa GAQ3C07 10619 - SUPERMERCADO [PERSON_NAME] de atendimento Grade…" at bounding box center [496, 232] width 992 height 465
select select "**********"
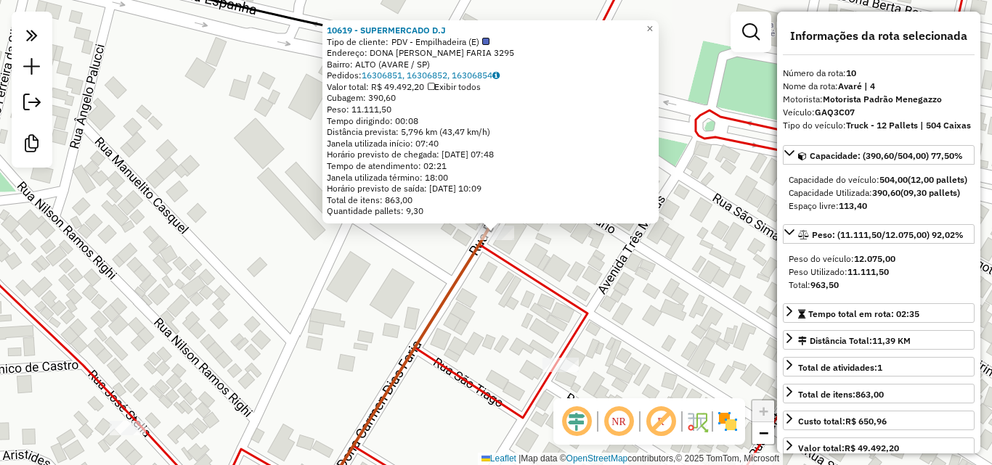
click at [621, 255] on div "10619 - SUPERMERCADO D.J Tipo de cliente: PDV - Empilhadeira (E) Endereço: DONA…" at bounding box center [496, 232] width 992 height 465
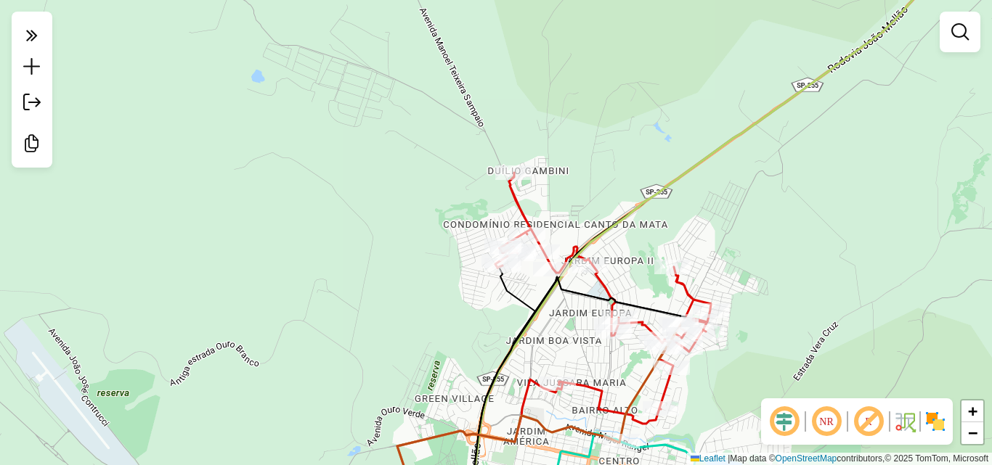
click at [529, 218] on icon at bounding box center [603, 298] width 216 height 251
select select "**********"
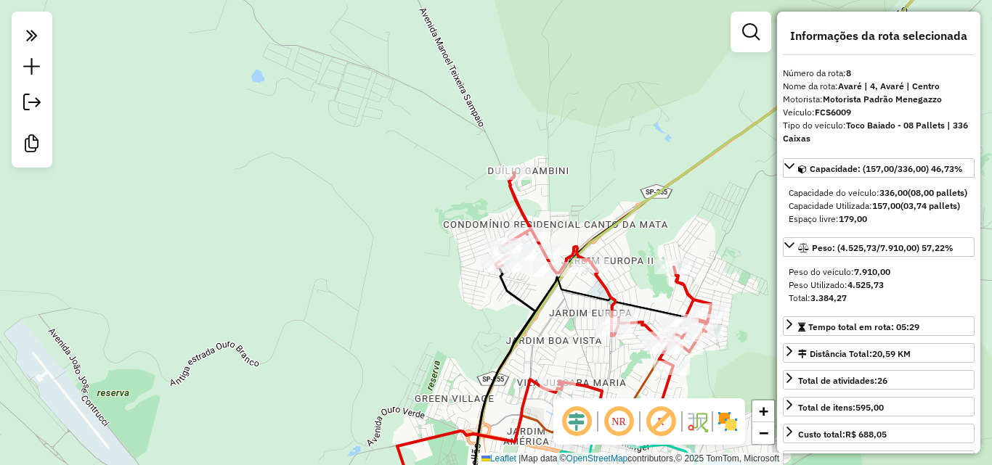
click at [545, 198] on div "Janela de atendimento Grade de atendimento Capacidade Transportadoras Veículos …" at bounding box center [496, 232] width 992 height 465
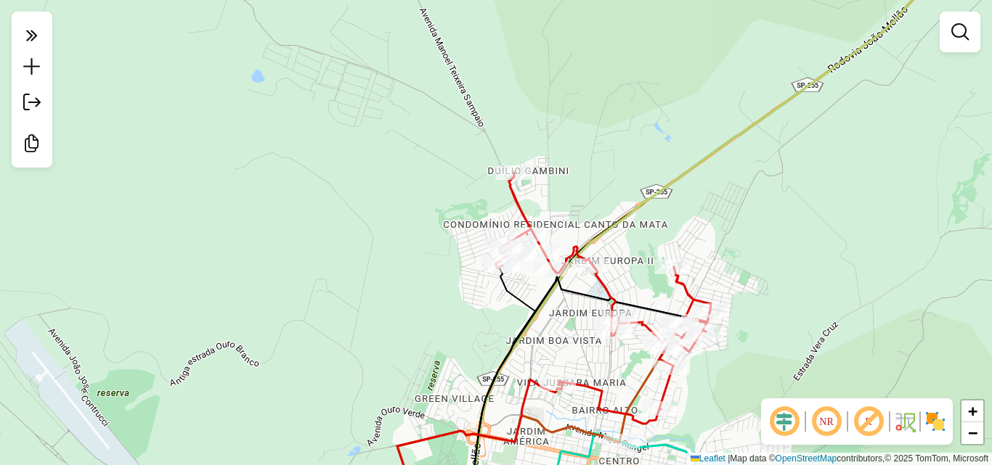
click at [613, 128] on div "Janela de atendimento Grade de atendimento Capacidade Transportadoras Veículos …" at bounding box center [496, 232] width 992 height 465
click at [473, 195] on div "Janela de atendimento Grade de atendimento Capacidade Transportadoras Veículos …" at bounding box center [496, 232] width 992 height 465
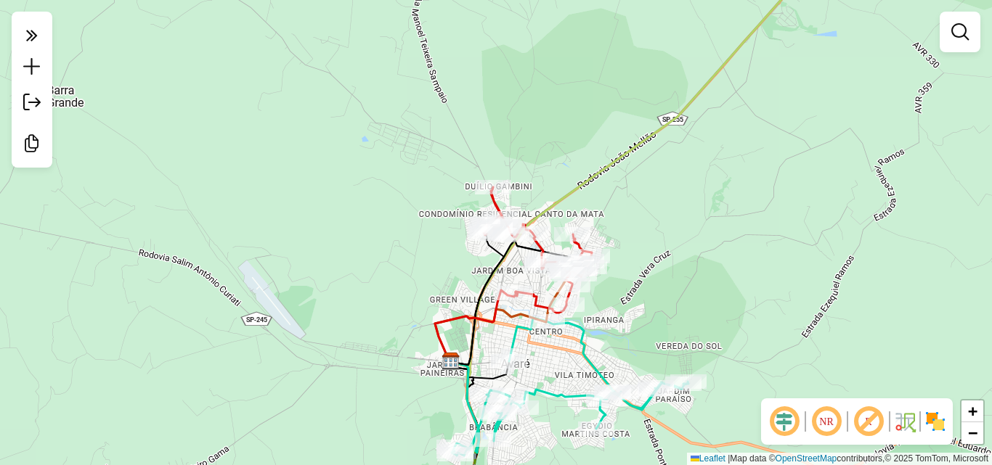
click at [492, 203] on icon at bounding box center [537, 250] width 108 height 126
select select "**********"
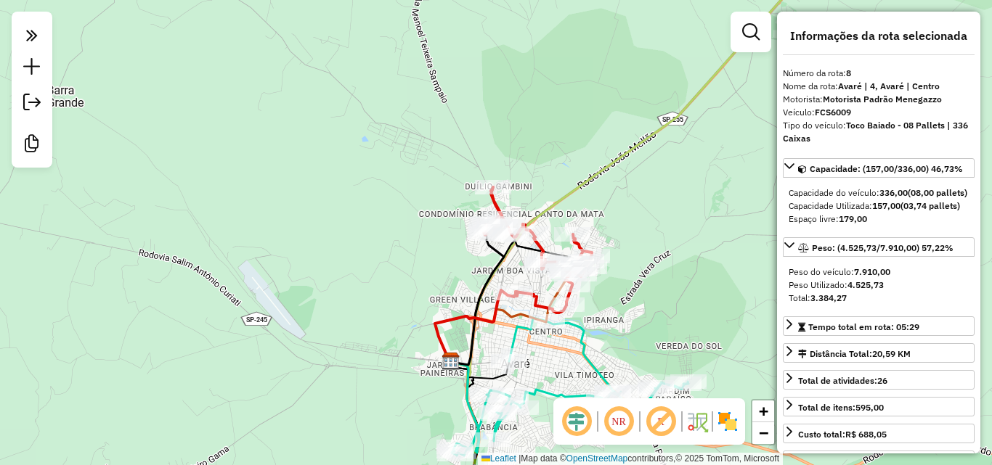
click at [422, 216] on div "Janela de atendimento Grade de atendimento Capacidade Transportadoras Veículos …" at bounding box center [496, 232] width 992 height 465
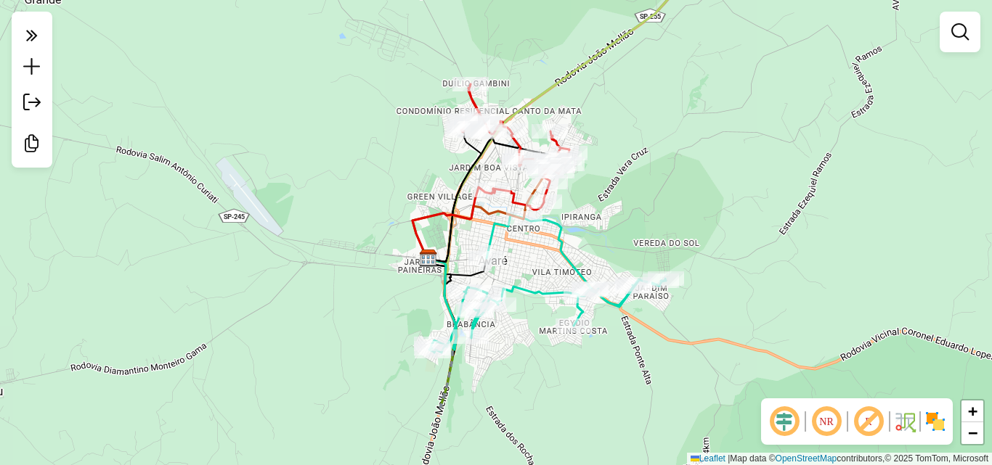
drag, startPoint x: 422, startPoint y: 295, endPoint x: 403, endPoint y: 177, distance: 119.8
click at [396, 171] on div "Janela de atendimento Grade de atendimento Capacidade Transportadoras Veículos …" at bounding box center [496, 232] width 992 height 465
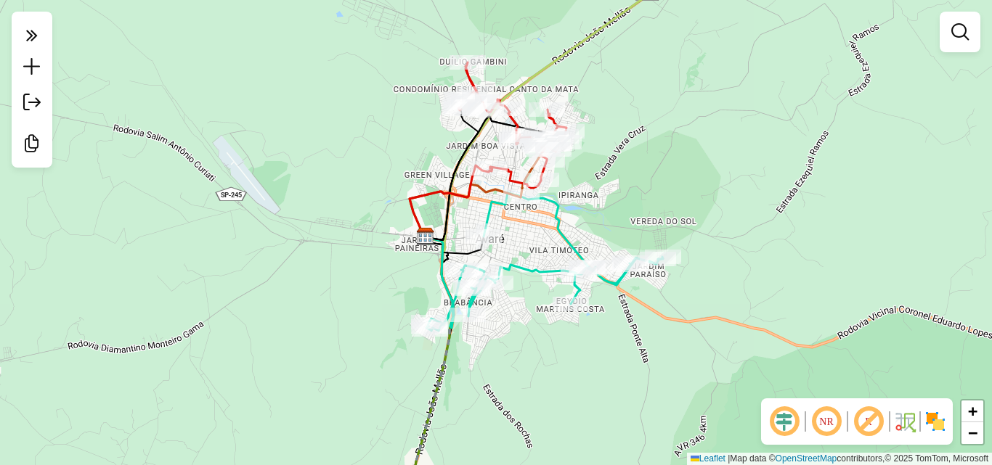
click at [555, 207] on icon at bounding box center [544, 261] width 237 height 136
select select "**********"
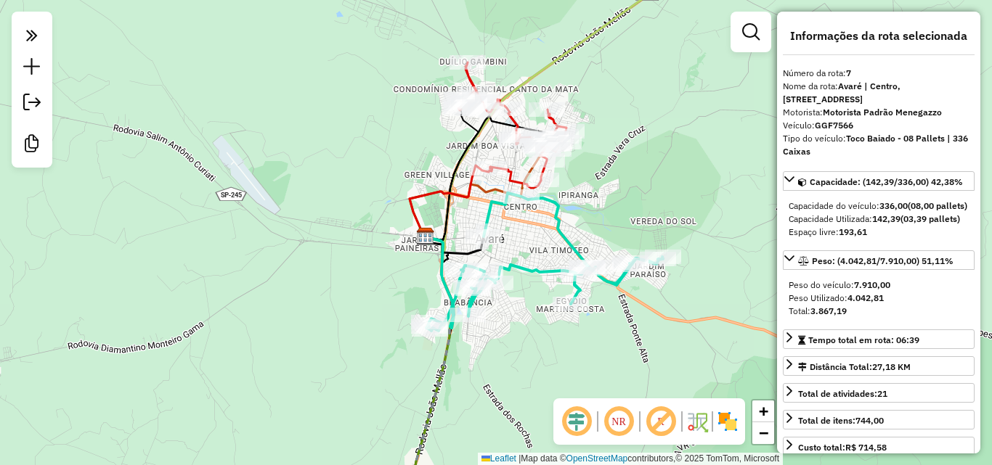
click at [626, 185] on div "Janela de atendimento Grade de atendimento Capacidade Transportadoras Veículos …" at bounding box center [496, 232] width 992 height 465
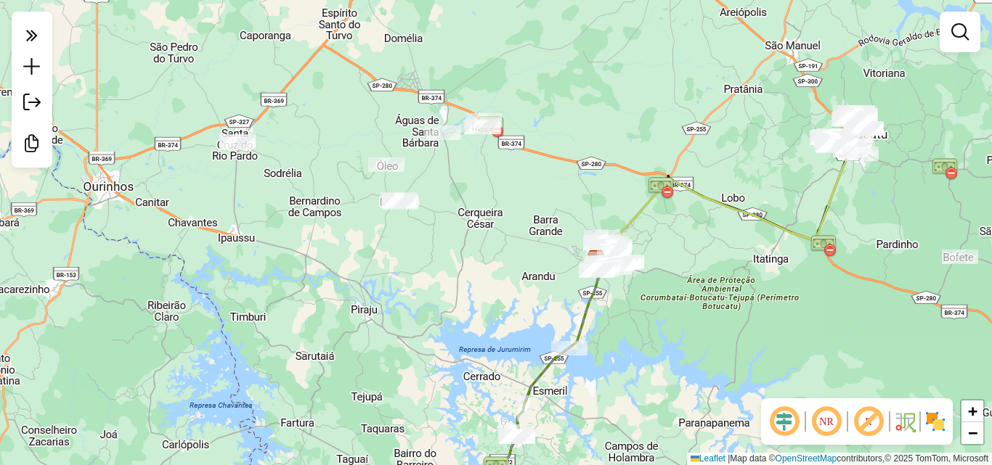
drag, startPoint x: 653, startPoint y: 384, endPoint x: 643, endPoint y: 343, distance: 41.7
click at [645, 348] on div "Janela de atendimento Grade de atendimento Capacidade Transportadoras Veículos …" at bounding box center [496, 232] width 992 height 465
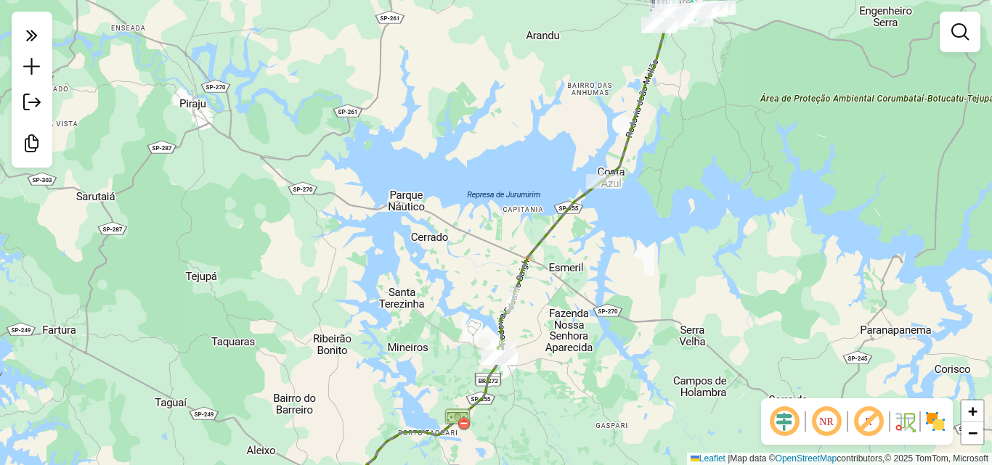
drag, startPoint x: 474, startPoint y: 288, endPoint x: 488, endPoint y: 250, distance: 41.1
click at [488, 254] on div "Janela de atendimento Grade de atendimento Capacidade Transportadoras Veículos …" at bounding box center [496, 232] width 992 height 465
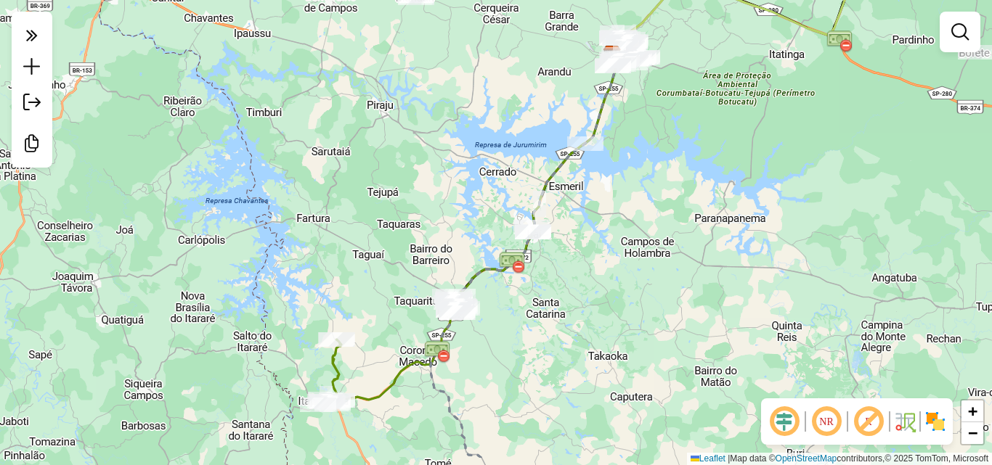
drag, startPoint x: 475, startPoint y: 222, endPoint x: 483, endPoint y: 210, distance: 14.7
click at [481, 210] on div "Janela de atendimento Grade de atendimento Capacidade Transportadoras Veículos …" at bounding box center [496, 232] width 992 height 465
drag, startPoint x: 311, startPoint y: 285, endPoint x: 344, endPoint y: 225, distance: 68.5
click at [344, 225] on div "Janela de atendimento Grade de atendimento Capacidade Transportadoras Veículos …" at bounding box center [496, 232] width 992 height 465
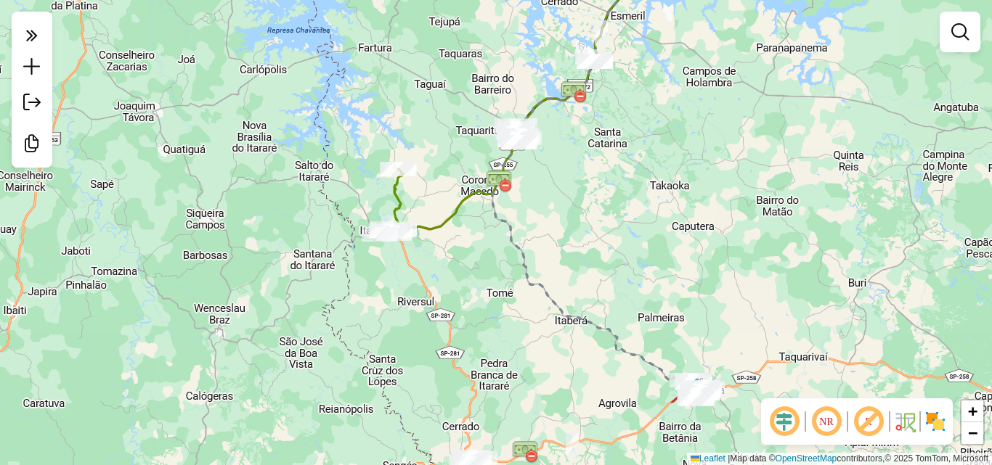
drag, startPoint x: 301, startPoint y: 229, endPoint x: 337, endPoint y: 137, distance: 98.1
click at [327, 167] on div "Janela de atendimento Grade de atendimento Capacidade Transportadoras Veículos …" at bounding box center [496, 232] width 992 height 465
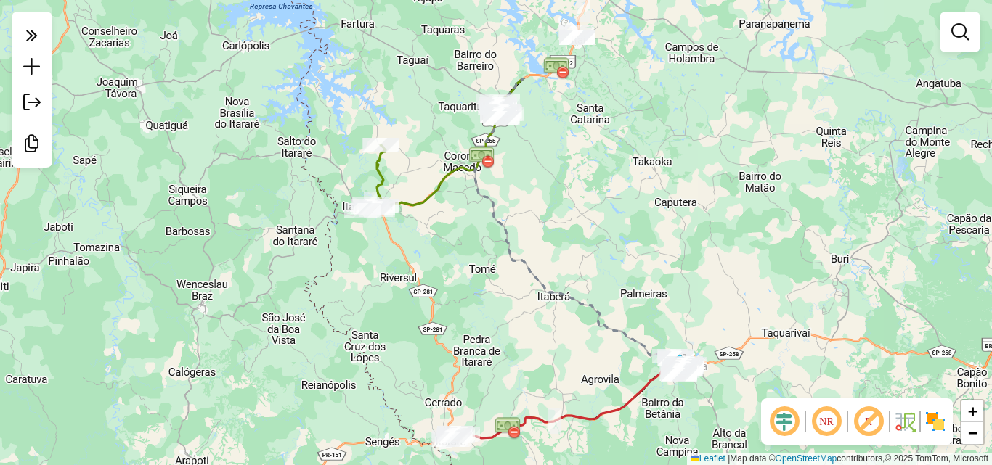
drag, startPoint x: 618, startPoint y: 164, endPoint x: 432, endPoint y: 371, distance: 278.1
click at [443, 365] on div "Janela de atendimento Grade de atendimento Capacidade Transportadoras Veículos …" at bounding box center [496, 232] width 992 height 465
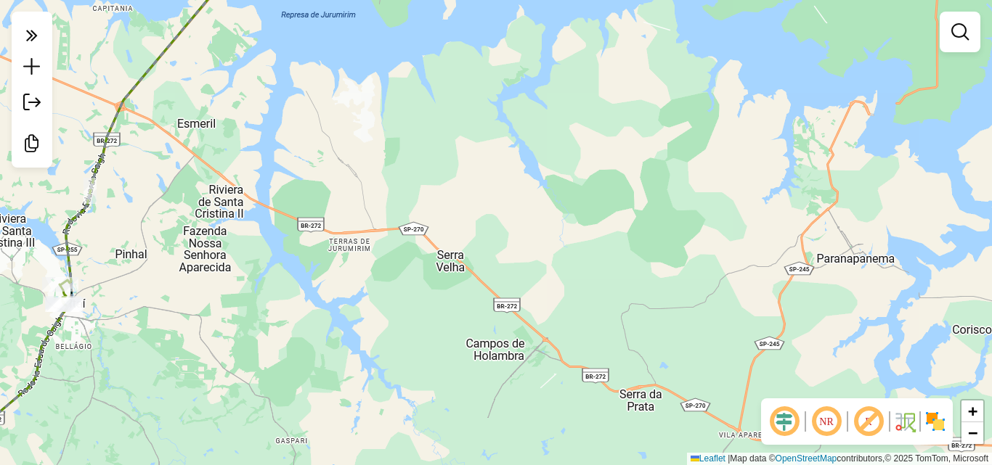
drag, startPoint x: 533, startPoint y: 206, endPoint x: 486, endPoint y: 208, distance: 46.5
click at [443, 199] on div "Janela de atendimento Grade de atendimento Capacidade Transportadoras Veículos …" at bounding box center [496, 232] width 992 height 465
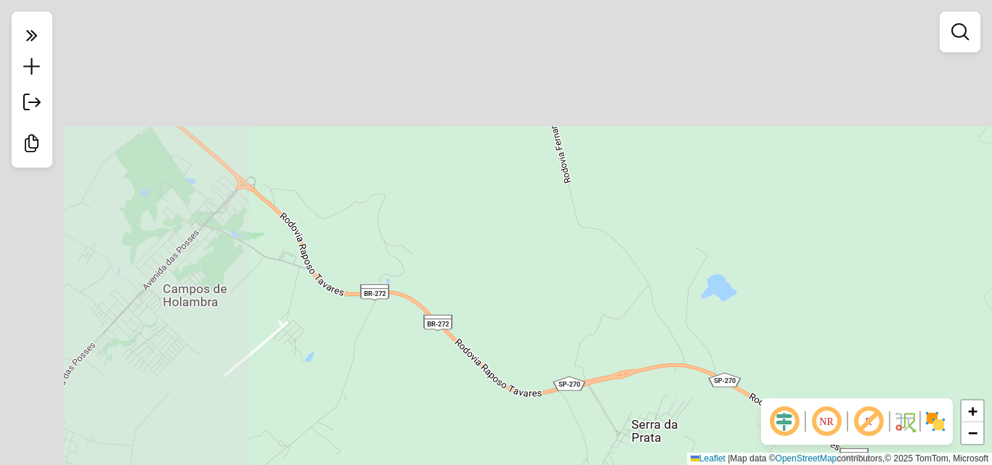
drag, startPoint x: 419, startPoint y: 277, endPoint x: 605, endPoint y: 390, distance: 217.2
click at [603, 390] on div "Janela de atendimento Grade de atendimento Capacidade Transportadoras Veículos …" at bounding box center [496, 232] width 992 height 465
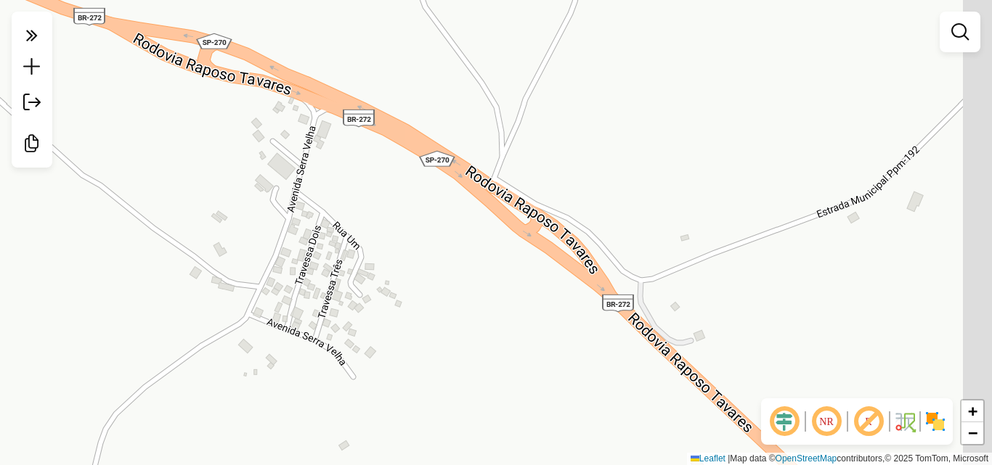
drag, startPoint x: 522, startPoint y: 237, endPoint x: 457, endPoint y: 181, distance: 86.0
click at [457, 181] on div "Janela de atendimento Grade de atendimento Capacidade Transportadoras Veículos …" at bounding box center [496, 232] width 992 height 465
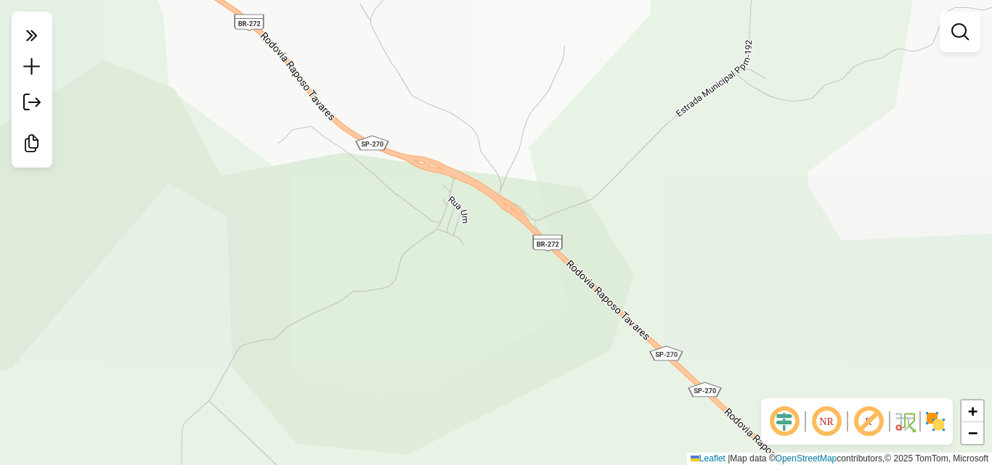
drag, startPoint x: 520, startPoint y: 156, endPoint x: 449, endPoint y: 314, distance: 173.8
click at [449, 314] on div "Janela de atendimento Grade de atendimento Capacidade Transportadoras Veículos …" at bounding box center [496, 232] width 992 height 465
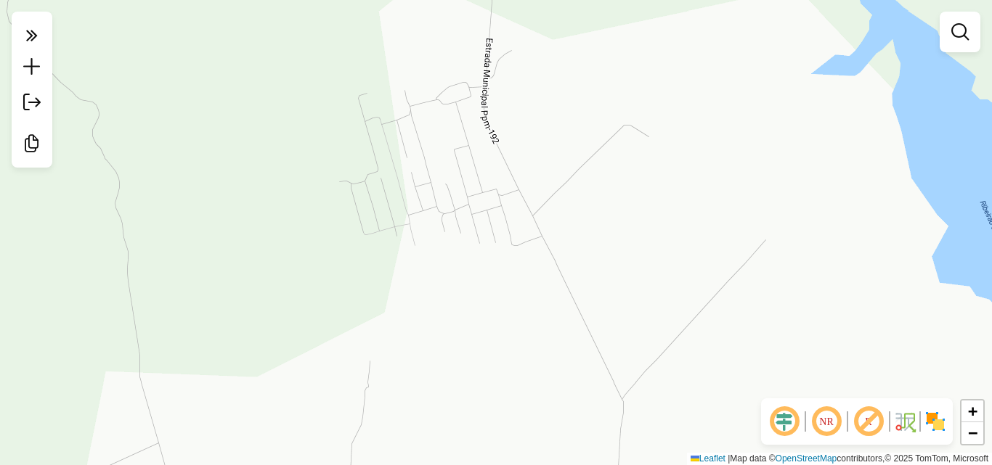
drag, startPoint x: 524, startPoint y: 147, endPoint x: 489, endPoint y: 220, distance: 81.2
click at [490, 218] on div "Janela de atendimento Grade de atendimento Capacidade Transportadoras Veículos …" at bounding box center [496, 232] width 992 height 465
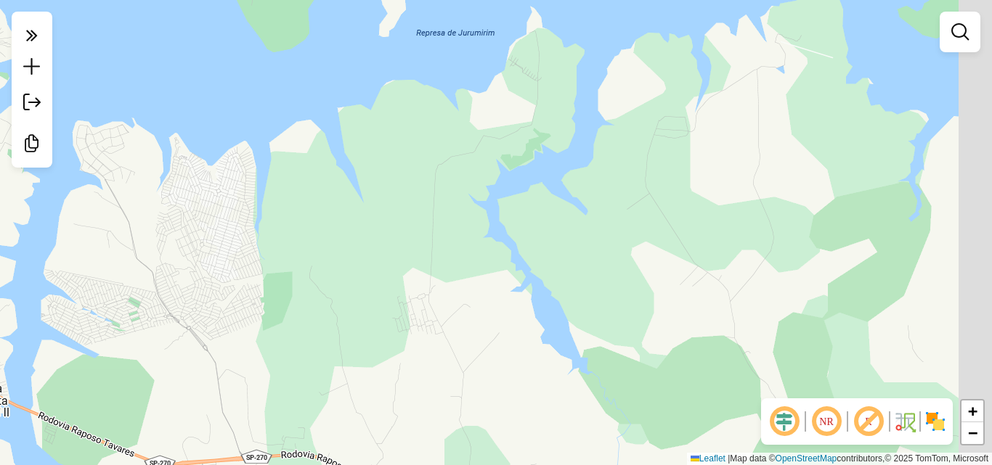
drag, startPoint x: 456, startPoint y: 150, endPoint x: 429, endPoint y: 264, distance: 117.8
click at [429, 264] on div "Janela de atendimento Grade de atendimento Capacidade Transportadoras Veículos …" at bounding box center [496, 232] width 992 height 465
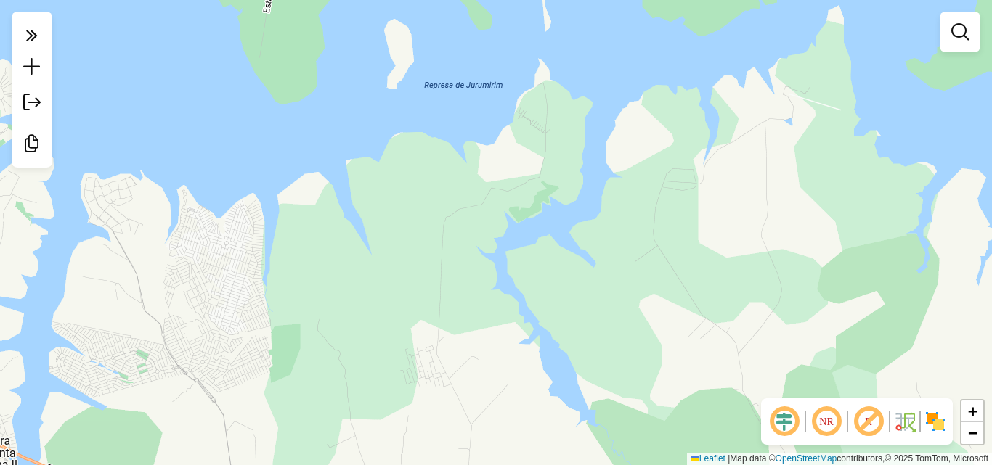
drag, startPoint x: 529, startPoint y: 123, endPoint x: 537, endPoint y: 126, distance: 8.8
click at [537, 126] on div "Janela de atendimento Grade de atendimento Capacidade Transportadoras Veículos …" at bounding box center [496, 232] width 992 height 465
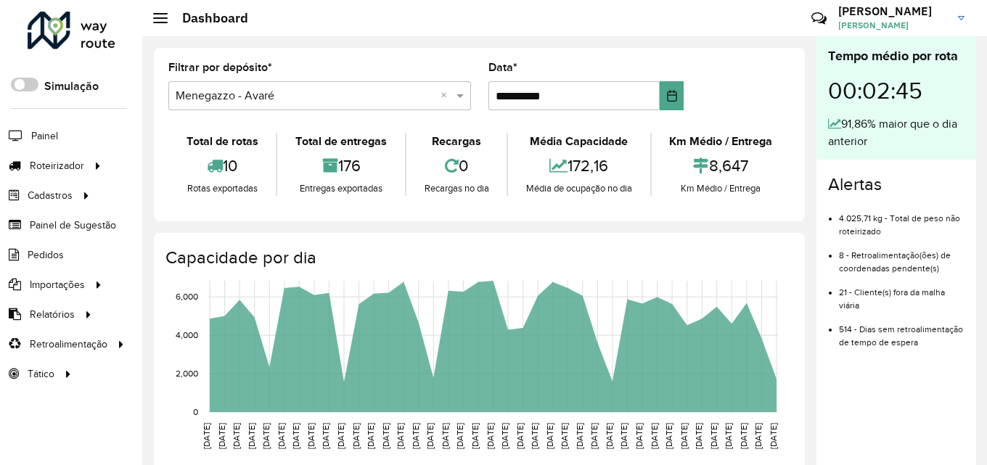
click at [420, 57] on div "**********" at bounding box center [479, 134] width 651 height 173
click at [496, 67] on label "Data *" at bounding box center [502, 67] width 29 height 17
click at [250, 68] on label "Filtrar por depósito *" at bounding box center [220, 67] width 104 height 17
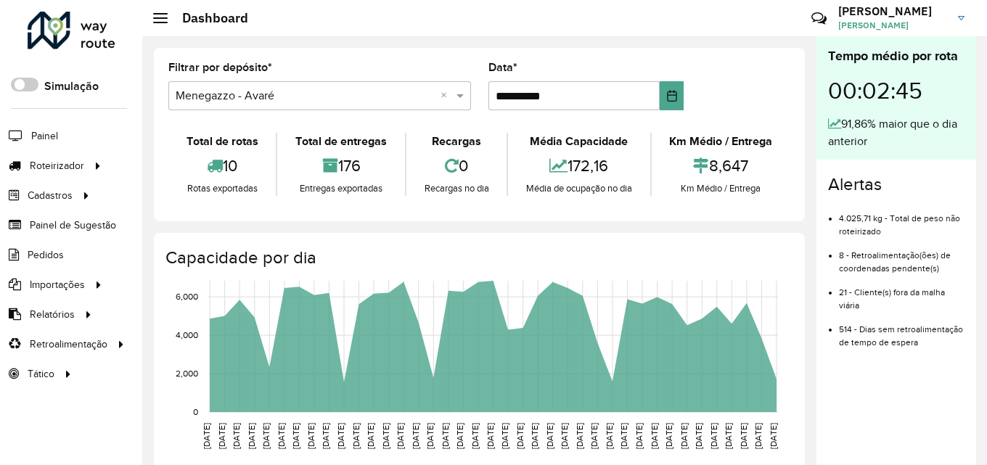
click at [250, 68] on label "Filtrar por depósito *" at bounding box center [220, 67] width 104 height 17
click at [281, 64] on div "Filtrar por depósito * Selecione um depósito × Menegazzo - Avaré ×" at bounding box center [319, 86] width 303 height 48
drag, startPoint x: 176, startPoint y: 68, endPoint x: 321, endPoint y: 65, distance: 145.2
click at [321, 65] on div "Filtrar por depósito * Selecione um depósito × Menegazzo - Avaré ×" at bounding box center [319, 86] width 303 height 48
click at [515, 67] on span "*" at bounding box center [515, 67] width 4 height 12
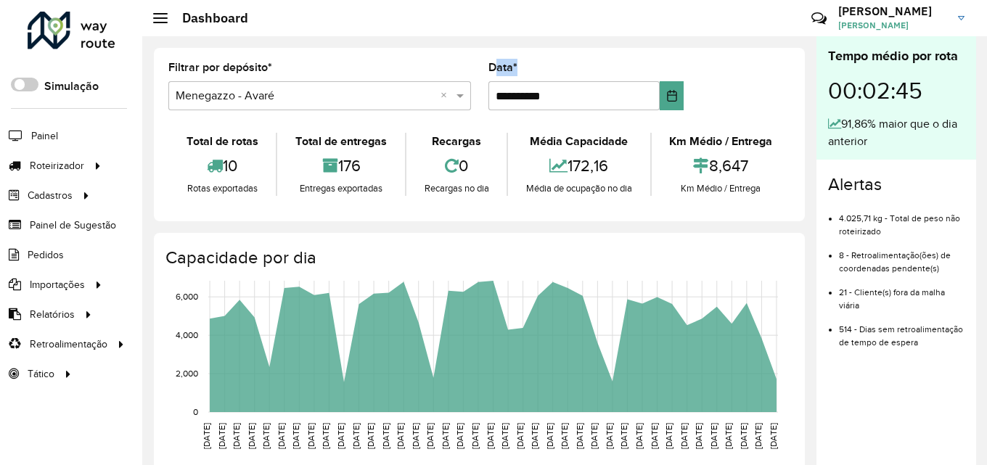
drag, startPoint x: 478, startPoint y: 70, endPoint x: 579, endPoint y: 70, distance: 101.6
click at [579, 70] on formly-field "**********" at bounding box center [586, 92] width 213 height 60
click at [579, 70] on div "**********" at bounding box center [586, 86] width 196 height 48
drag, startPoint x: 481, startPoint y: 70, endPoint x: 539, endPoint y: 74, distance: 57.5
click at [539, 74] on formly-field "**********" at bounding box center [586, 92] width 213 height 60
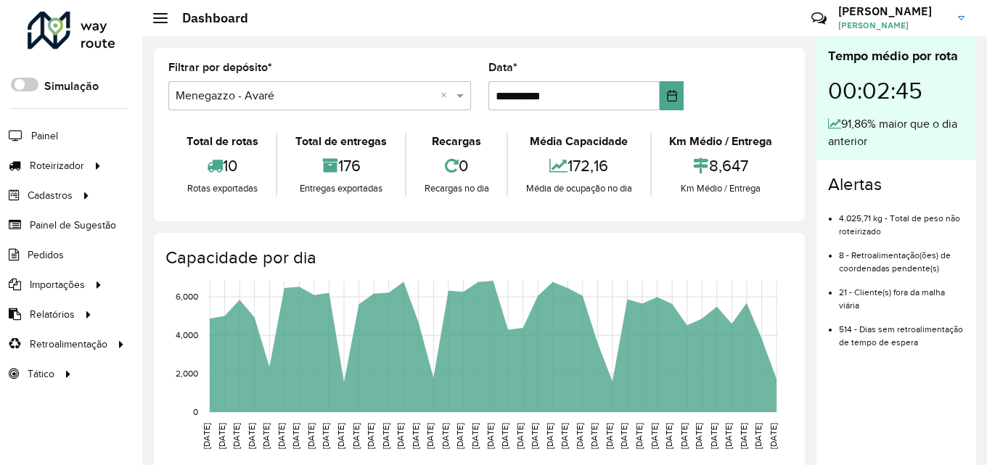
click at [538, 74] on div "**********" at bounding box center [586, 86] width 196 height 48
drag, startPoint x: 519, startPoint y: 72, endPoint x: 465, endPoint y: 70, distance: 53.8
click at [465, 70] on formly-group "**********" at bounding box center [479, 92] width 639 height 60
click at [480, 68] on formly-field "**********" at bounding box center [586, 92] width 213 height 60
drag, startPoint x: 488, startPoint y: 66, endPoint x: 535, endPoint y: 67, distance: 47.2
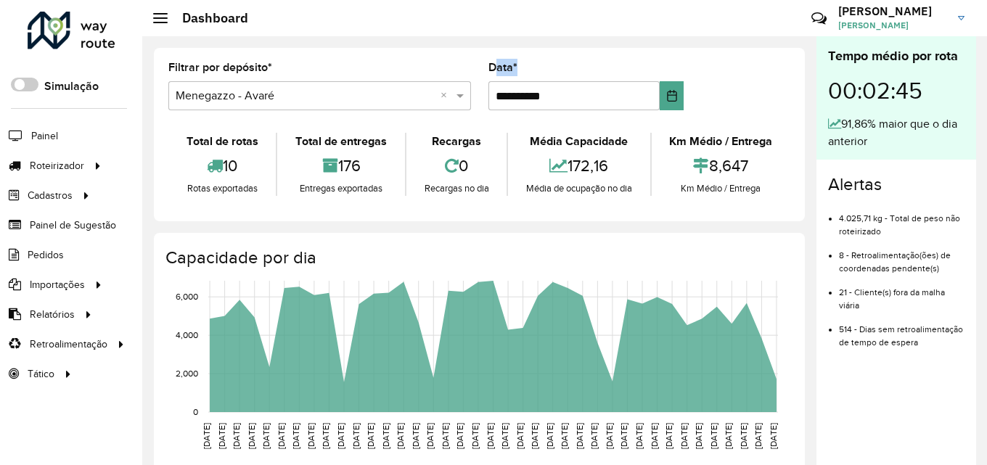
click at [535, 67] on div "**********" at bounding box center [586, 86] width 196 height 48
drag, startPoint x: 531, startPoint y: 70, endPoint x: 483, endPoint y: 72, distance: 47.2
click at [483, 72] on formly-field "**********" at bounding box center [586, 92] width 213 height 60
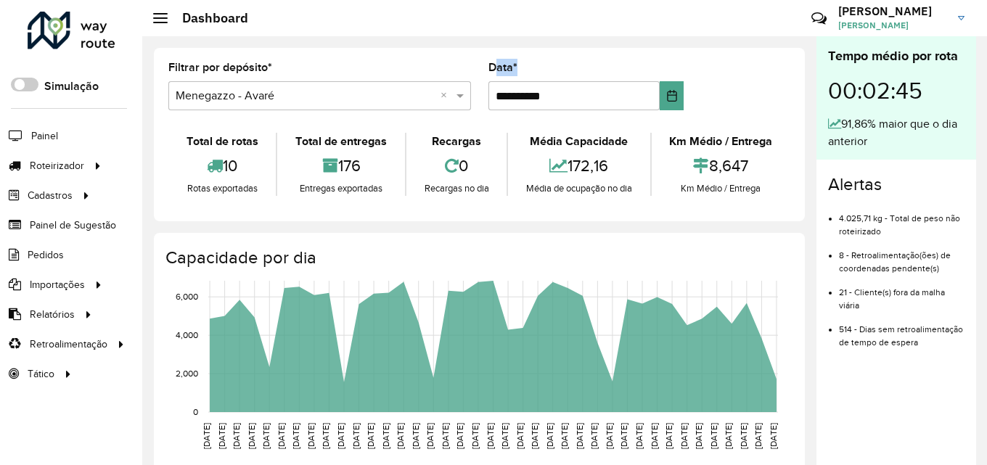
drag, startPoint x: 483, startPoint y: 72, endPoint x: 528, endPoint y: 71, distance: 44.3
click at [528, 71] on formly-field "**********" at bounding box center [586, 92] width 213 height 60
click at [528, 71] on div "**********" at bounding box center [586, 86] width 196 height 48
drag, startPoint x: 521, startPoint y: 69, endPoint x: 494, endPoint y: 72, distance: 27.7
click at [494, 72] on div "**********" at bounding box center [586, 86] width 196 height 48
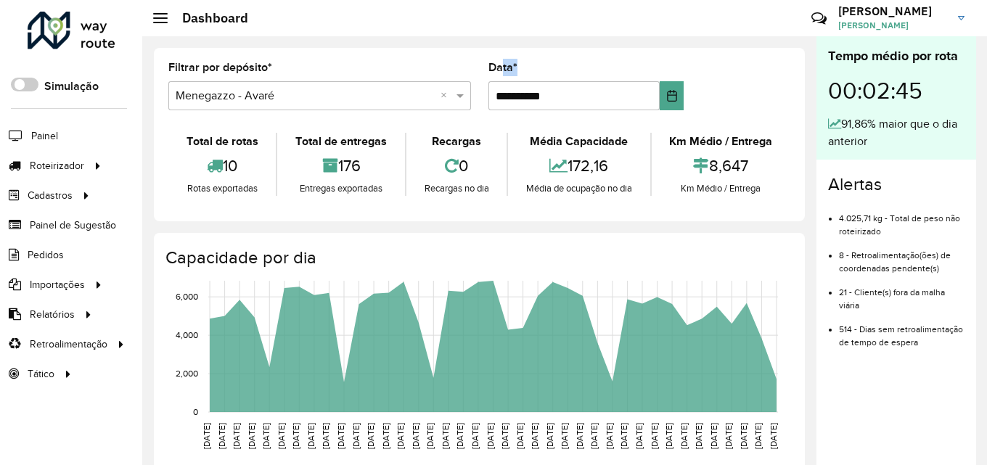
click at [494, 72] on label "Data *" at bounding box center [502, 67] width 29 height 17
click at [533, 74] on div "**********" at bounding box center [586, 86] width 196 height 48
click at [550, 142] on div "Média Capacidade" at bounding box center [579, 141] width 134 height 17
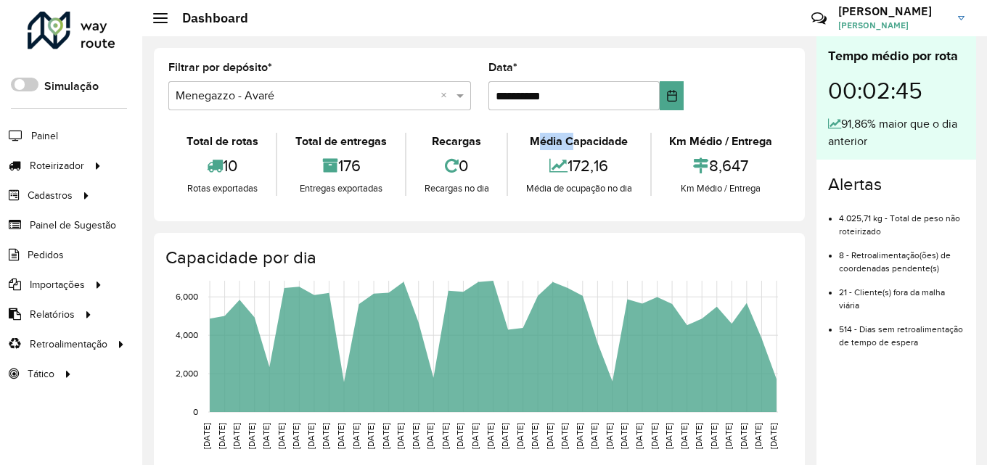
click at [550, 142] on div "Média Capacidade" at bounding box center [579, 141] width 134 height 17
click at [554, 156] on div "172,16" at bounding box center [579, 165] width 134 height 31
click at [563, 144] on div "Média Capacidade" at bounding box center [579, 141] width 134 height 17
click at [565, 145] on div "Média Capacidade" at bounding box center [579, 141] width 134 height 17
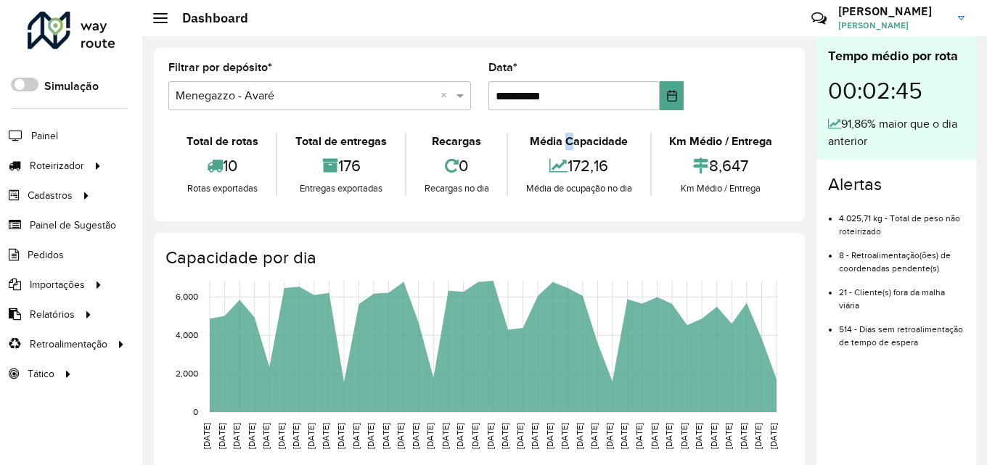
click at [563, 143] on div "Média Capacidade" at bounding box center [579, 141] width 134 height 17
click at [335, 141] on div "Total de entregas" at bounding box center [341, 141] width 120 height 17
click at [318, 139] on div "Total de entregas" at bounding box center [341, 141] width 120 height 17
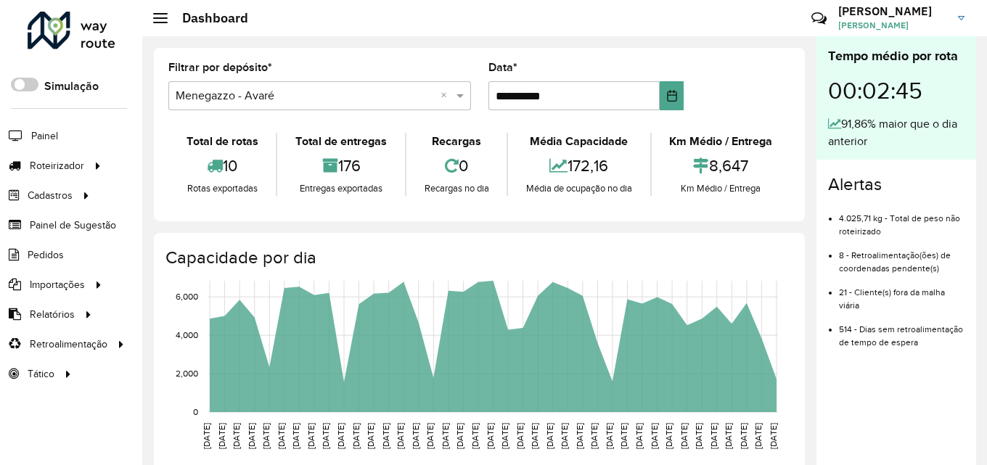
click at [210, 141] on div "Total de rotas" at bounding box center [222, 141] width 100 height 17
click at [227, 142] on div "Total de rotas" at bounding box center [222, 141] width 100 height 17
click at [319, 141] on div "Total de entregas" at bounding box center [341, 141] width 120 height 17
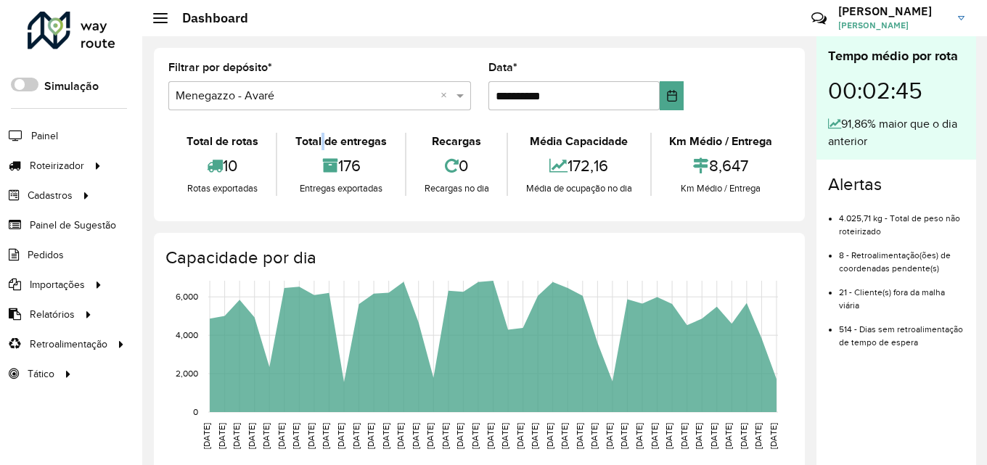
click at [319, 141] on div "Total de entregas" at bounding box center [341, 141] width 120 height 17
click at [335, 142] on div "Total de entregas" at bounding box center [341, 141] width 120 height 17
click at [558, 143] on div "Média Capacidade" at bounding box center [579, 141] width 134 height 17
click at [558, 142] on div "Média Capacidade" at bounding box center [579, 141] width 134 height 17
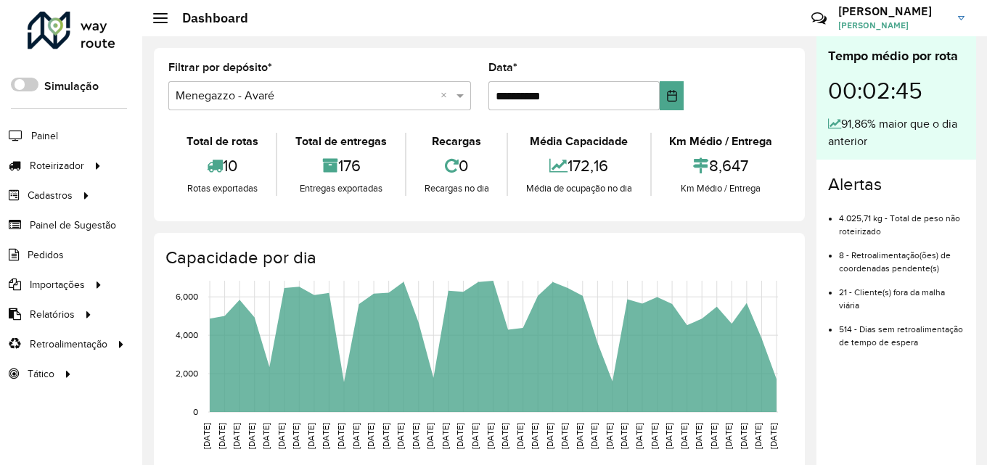
click at [682, 139] on div "Km Médio / Entrega" at bounding box center [720, 141] width 131 height 17
click at [719, 141] on div "Km Médio / Entrega" at bounding box center [720, 141] width 131 height 17
click at [726, 144] on div "Km Médio / Entrega" at bounding box center [720, 141] width 131 height 17
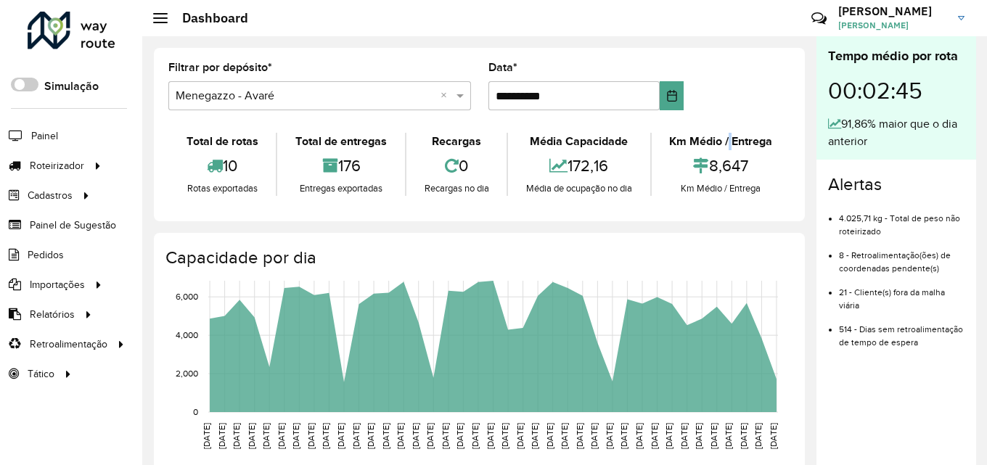
click at [726, 143] on div "Km Médio / Entrega" at bounding box center [720, 141] width 131 height 17
click at [717, 140] on div "Km Médio / Entrega" at bounding box center [720, 141] width 131 height 17
click at [559, 138] on div "Média Capacidade" at bounding box center [579, 141] width 134 height 17
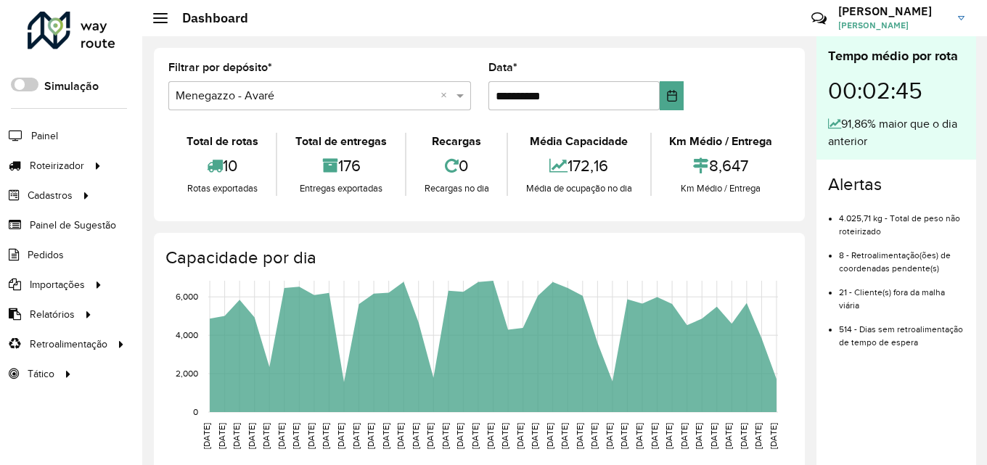
click at [212, 142] on div "Total de rotas" at bounding box center [222, 141] width 100 height 17
click at [227, 143] on div "Total de rotas" at bounding box center [222, 141] width 100 height 17
click at [320, 140] on div "Total de entregas" at bounding box center [341, 141] width 120 height 17
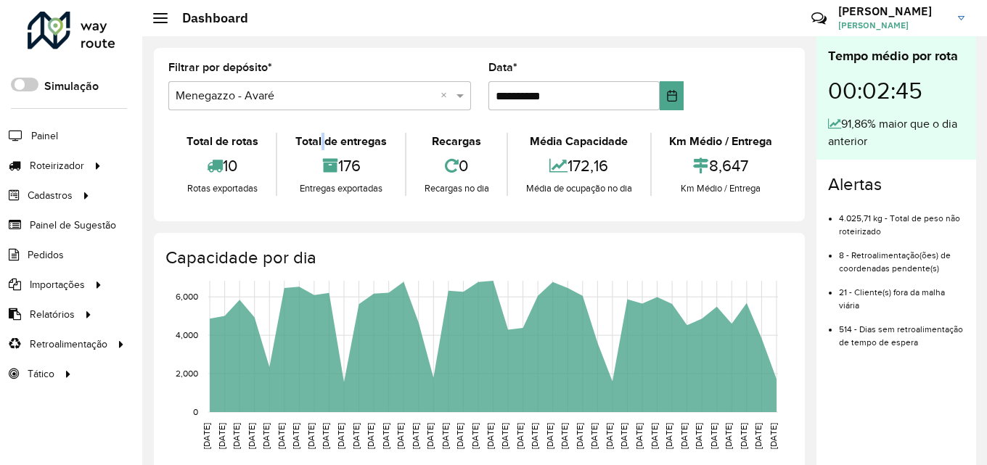
click at [320, 140] on div "Total de entregas" at bounding box center [341, 141] width 120 height 17
click at [335, 144] on div "Total de entregas" at bounding box center [341, 141] width 120 height 17
click at [560, 144] on div "Média Capacidade" at bounding box center [579, 141] width 134 height 17
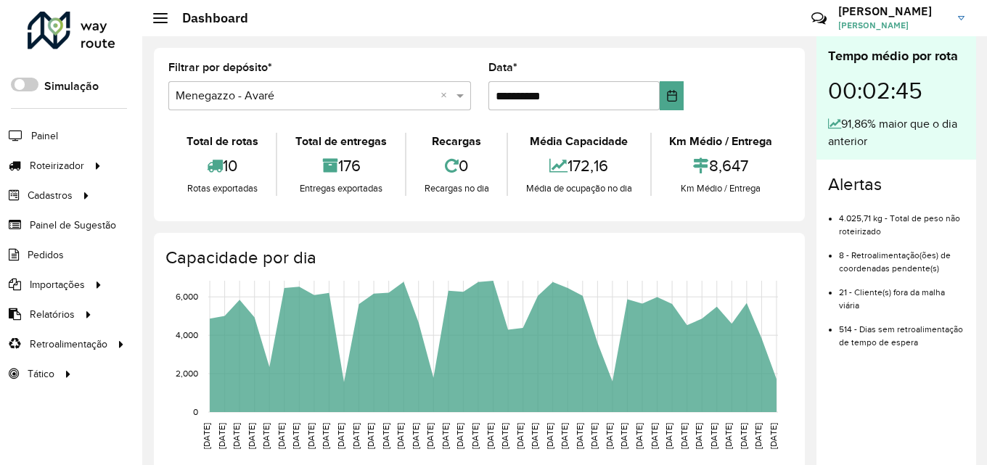
click at [682, 142] on div "Km Médio / Entrega" at bounding box center [720, 141] width 131 height 17
click at [719, 143] on div "Km Médio / Entrega" at bounding box center [720, 141] width 131 height 17
click at [727, 143] on div "Km Médio / Entrega" at bounding box center [720, 141] width 131 height 17
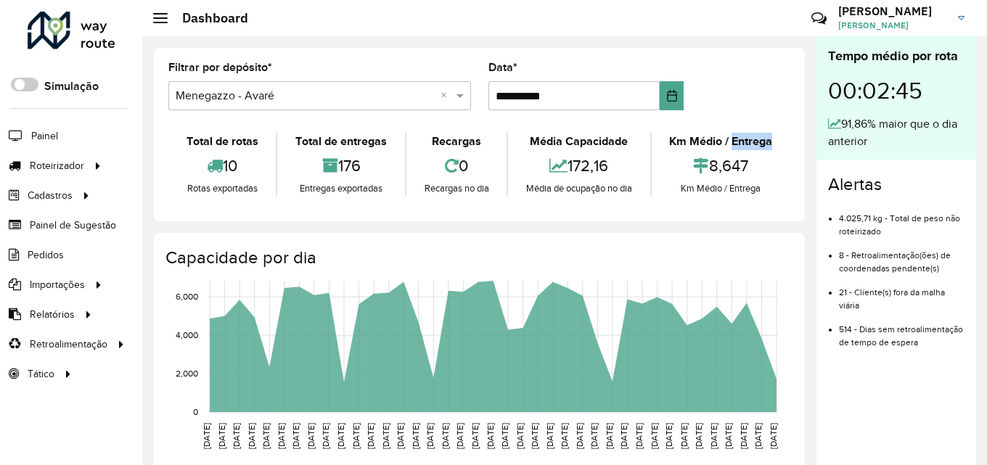
click at [727, 143] on div "Km Médio / Entrega" at bounding box center [720, 141] width 131 height 17
click at [727, 142] on div "Km Médio / Entrega" at bounding box center [720, 141] width 131 height 17
click at [724, 142] on div "Km Médio / Entrega" at bounding box center [720, 141] width 131 height 17
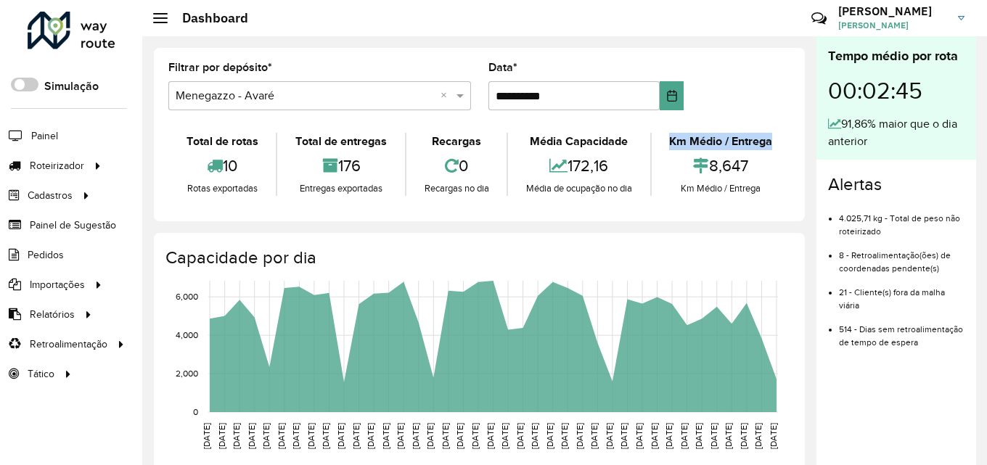
click at [719, 141] on div "Km Médio / Entrega" at bounding box center [720, 141] width 131 height 17
click at [560, 141] on div "Média Capacidade" at bounding box center [579, 141] width 134 height 17
click at [276, 154] on div "Total de entregas 176 Entregas exportadas" at bounding box center [340, 164] width 128 height 63
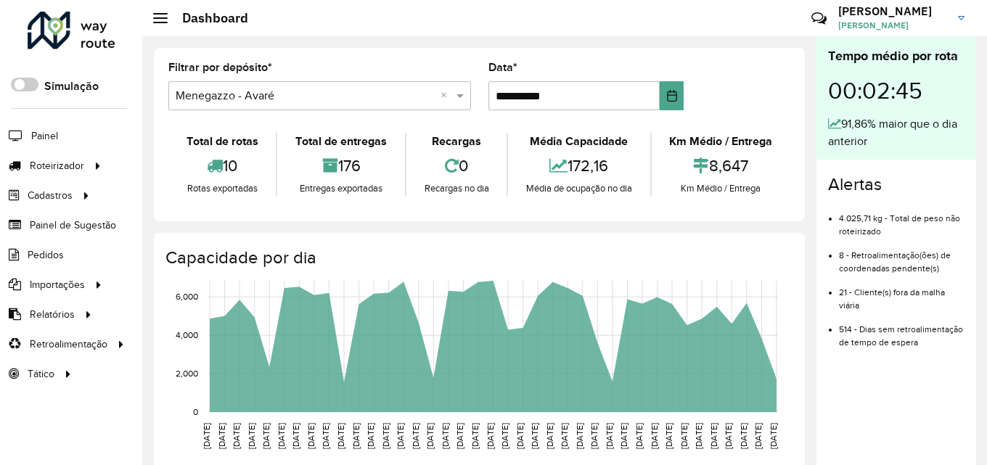
click at [465, 14] on hb-header "Dashboard Críticas? Dúvidas? Elogios? Sugestões? Entre em contato conosco! Marc…" at bounding box center [564, 18] width 845 height 36
click at [433, 49] on div "**********" at bounding box center [479, 134] width 651 height 173
